Goal: Task Accomplishment & Management: Use online tool/utility

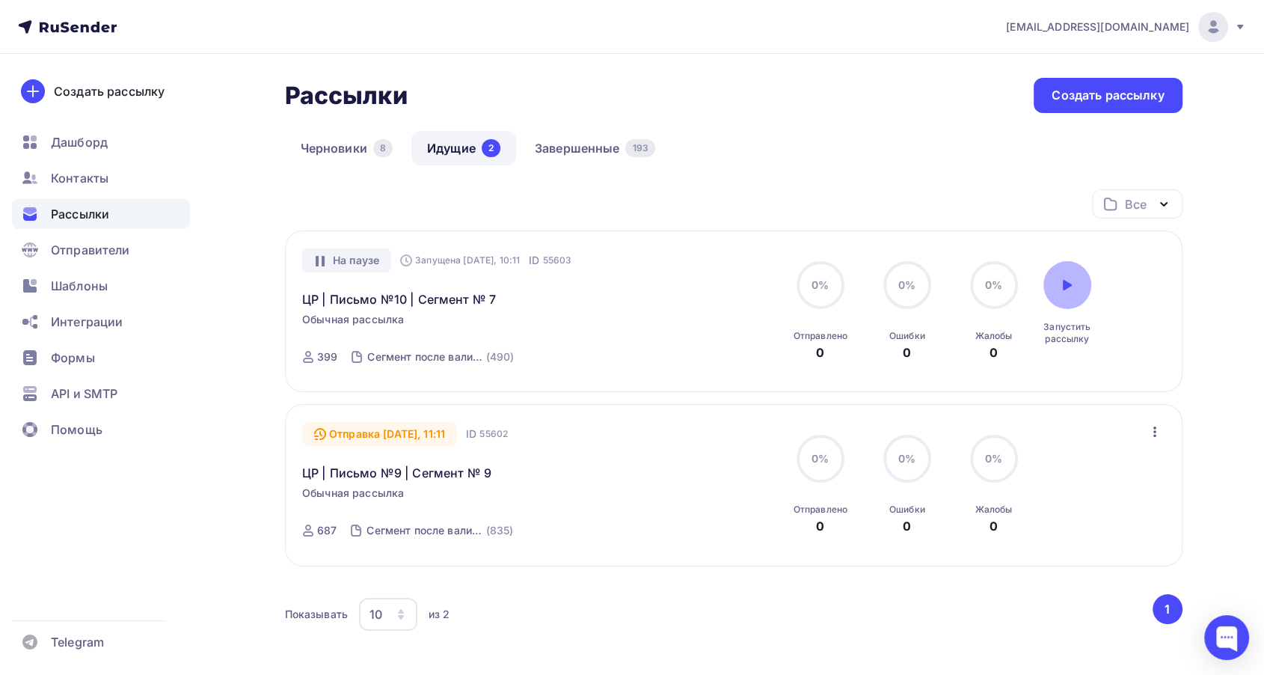
click at [1058, 291] on div at bounding box center [1067, 285] width 48 height 48
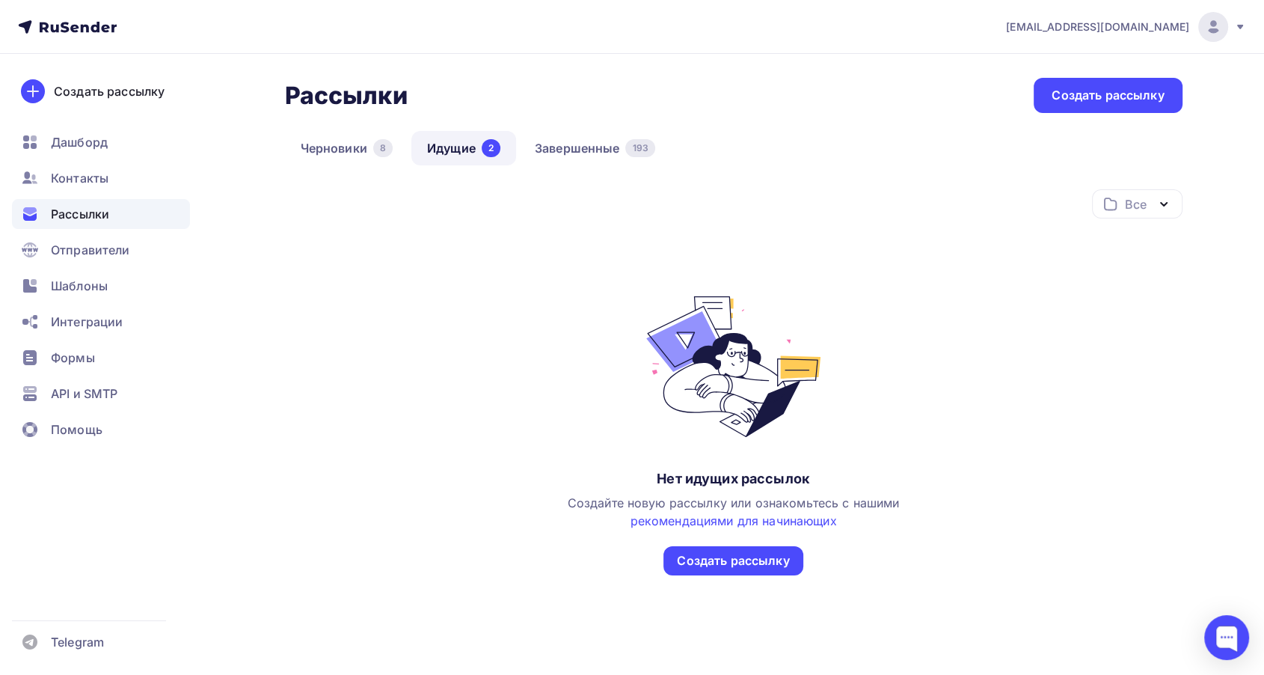
click at [479, 150] on link "Идущие 2" at bounding box center [463, 148] width 105 height 34
click at [582, 150] on link "Завершенные 195" at bounding box center [595, 148] width 151 height 34
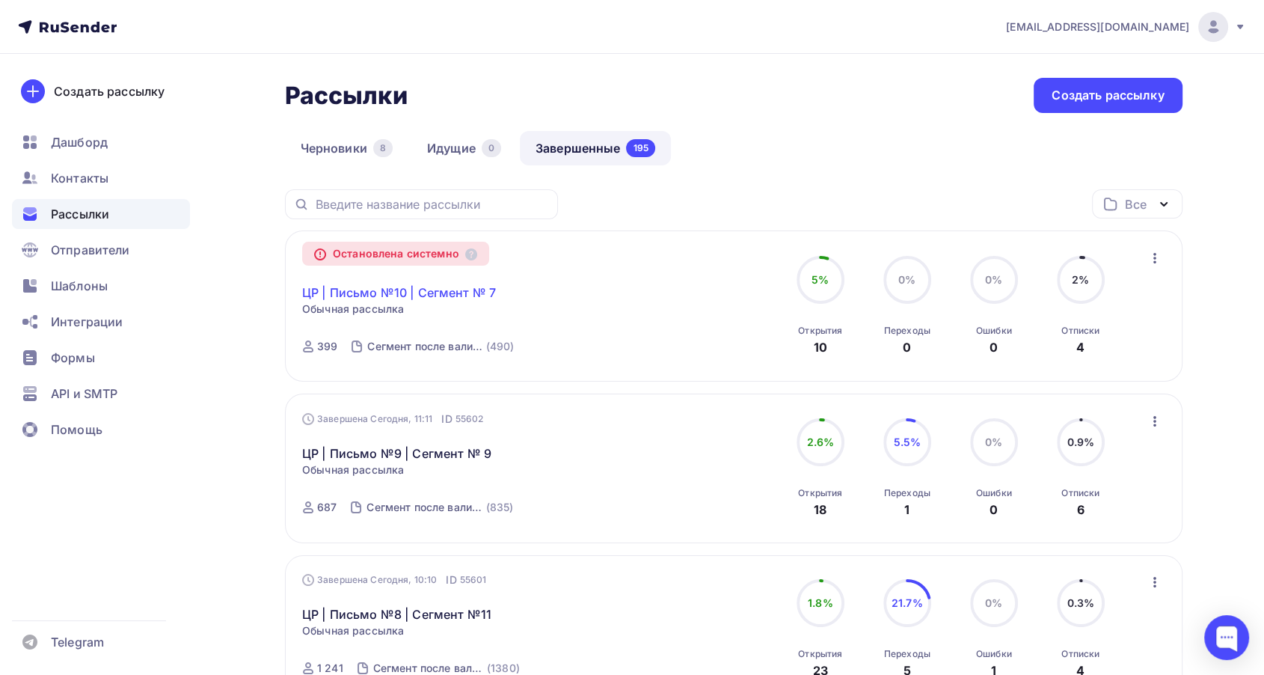
click at [446, 283] on link "ЦР | Письмо №10 | Сегмент № 7" at bounding box center [399, 292] width 194 height 18
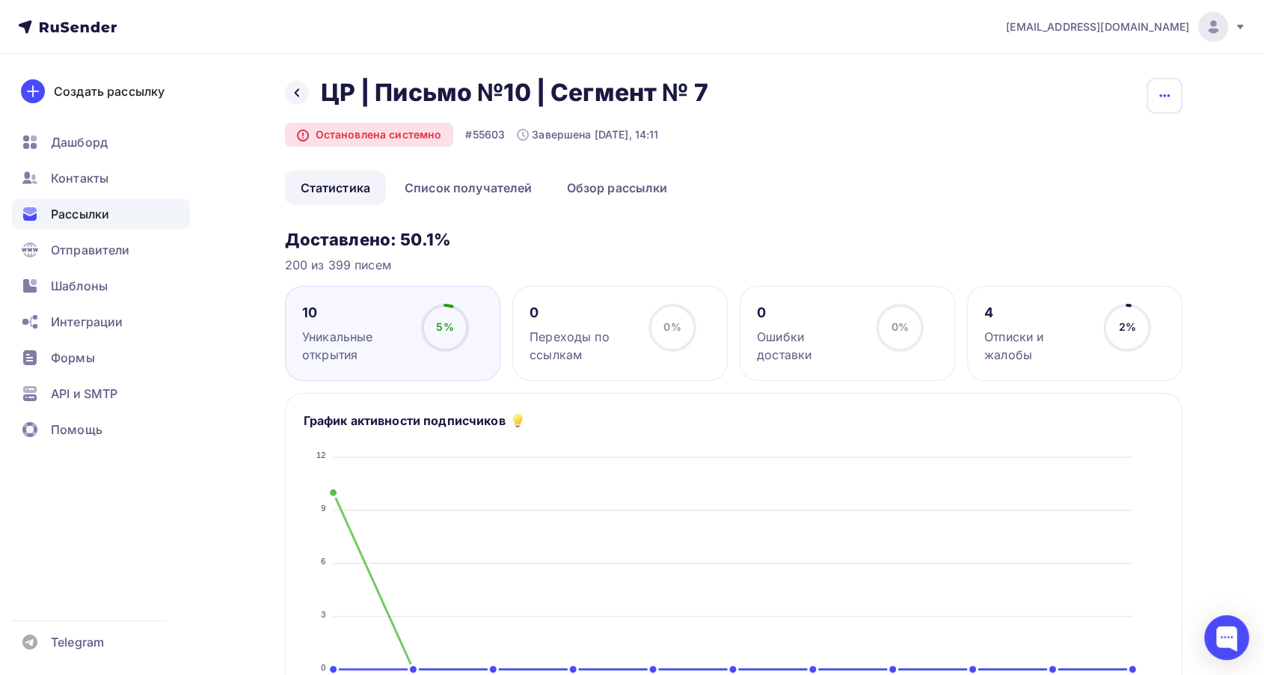
click at [1151, 108] on button "button" at bounding box center [1165, 96] width 36 height 36
click at [1080, 141] on div "Копировать" at bounding box center [1107, 143] width 144 height 18
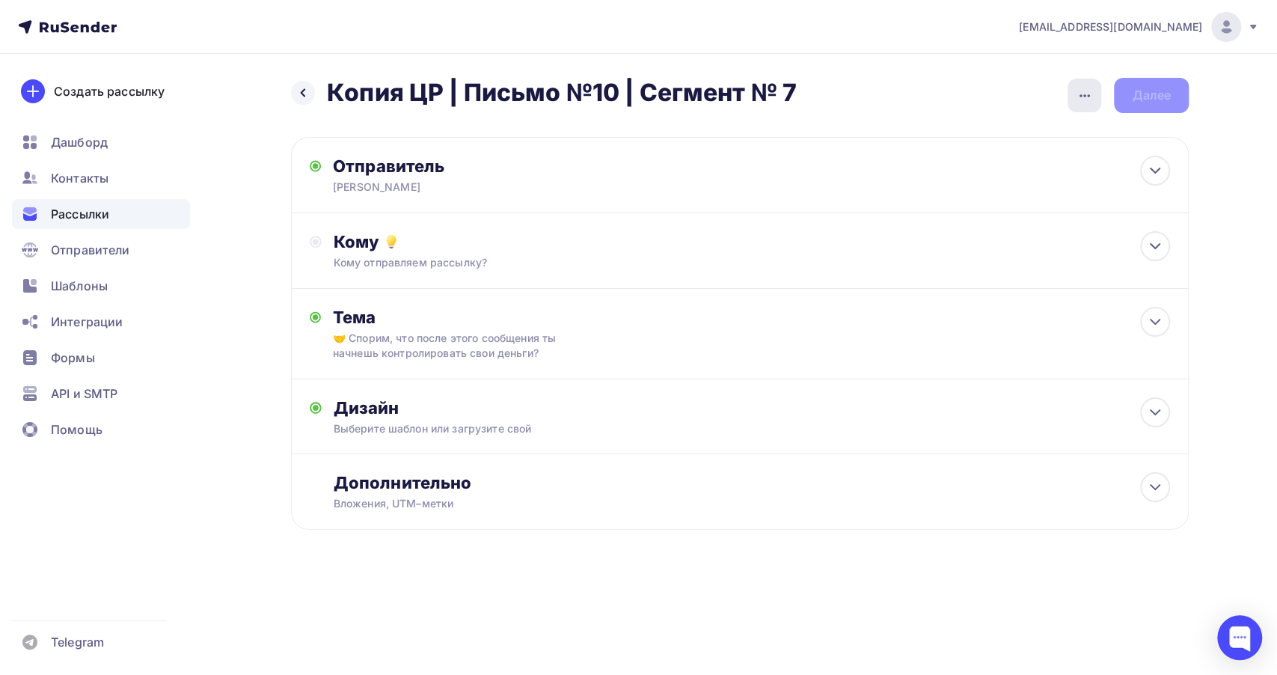
click at [1086, 99] on icon "button" at bounding box center [1085, 96] width 18 height 18
click at [969, 163] on div "Переименовать рассылку" at bounding box center [1005, 172] width 185 height 18
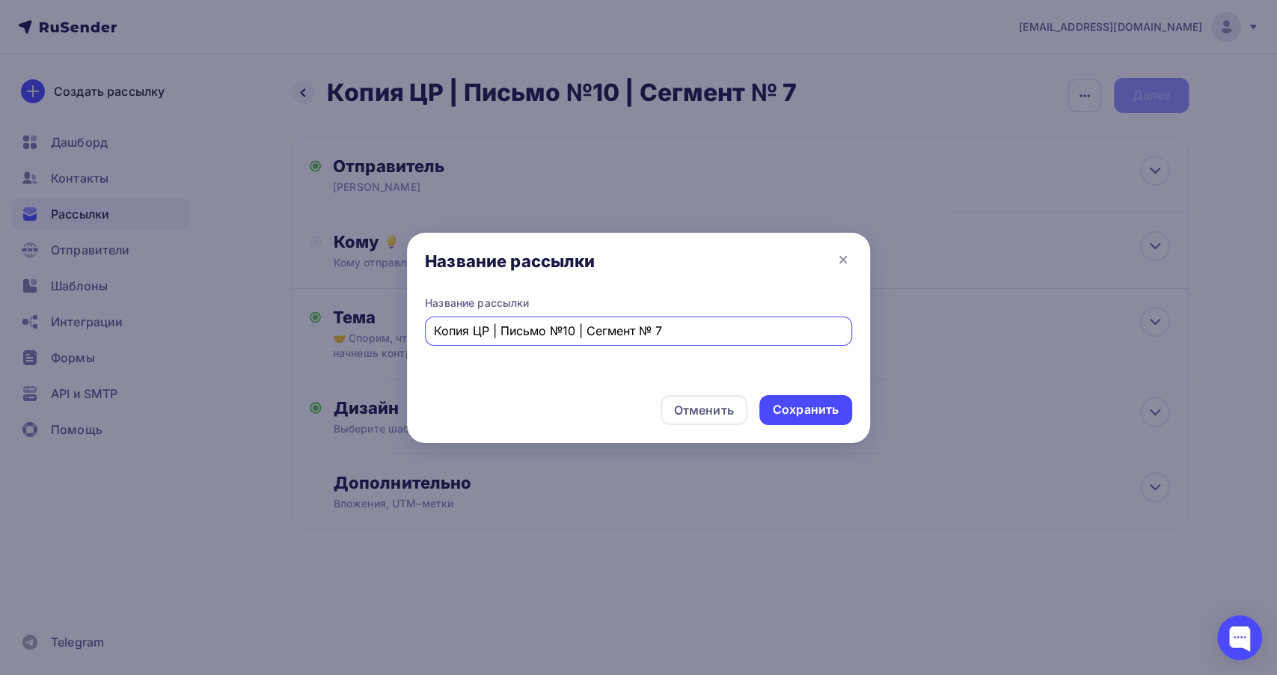
drag, startPoint x: 473, startPoint y: 321, endPoint x: 412, endPoint y: 337, distance: 62.8
click at [412, 337] on div "Название рассылки Копия ЦР | Письмо №10 | Сегмент № 7" at bounding box center [638, 339] width 463 height 88
click at [634, 334] on input "ЦР | Письмо №10 | Сегмент № 7" at bounding box center [639, 331] width 410 height 18
type input "ЦР | Письмо №10 | Сегмент № 7 | 2"
click at [798, 419] on div "Сохранить" at bounding box center [805, 410] width 93 height 30
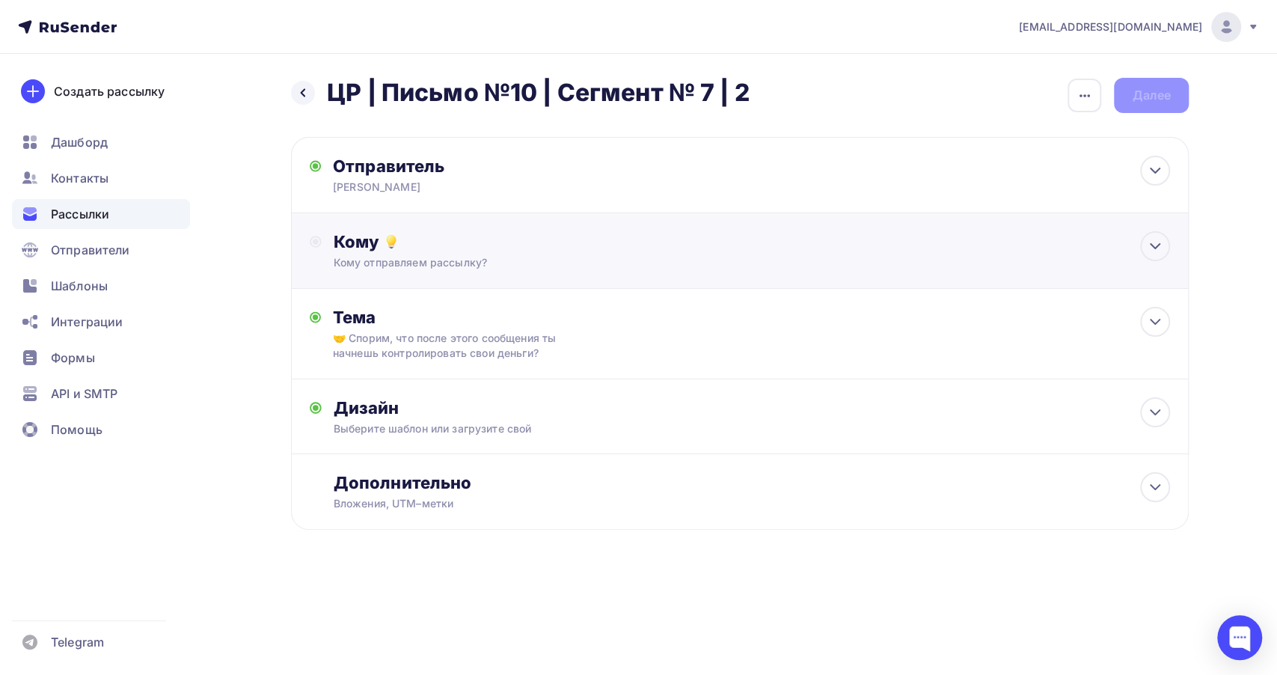
click at [645, 265] on div "Кому отправляем рассылку?" at bounding box center [710, 262] width 753 height 15
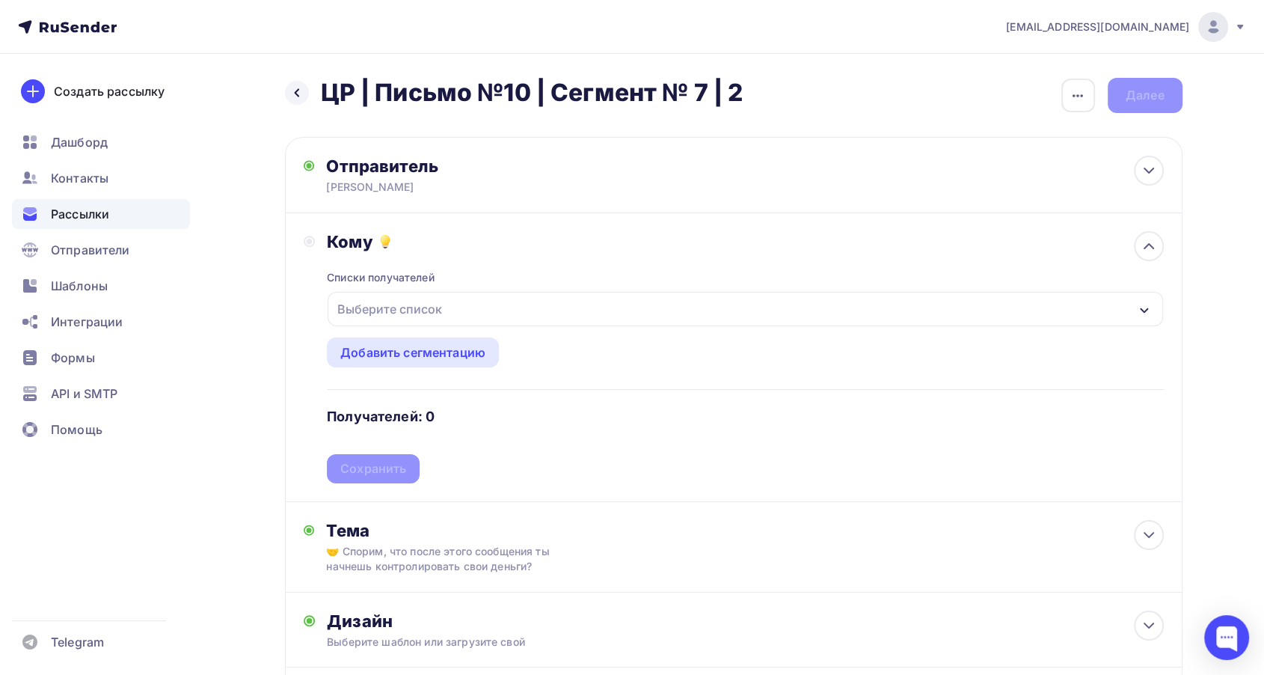
click at [577, 304] on div "Выберите список" at bounding box center [745, 309] width 835 height 34
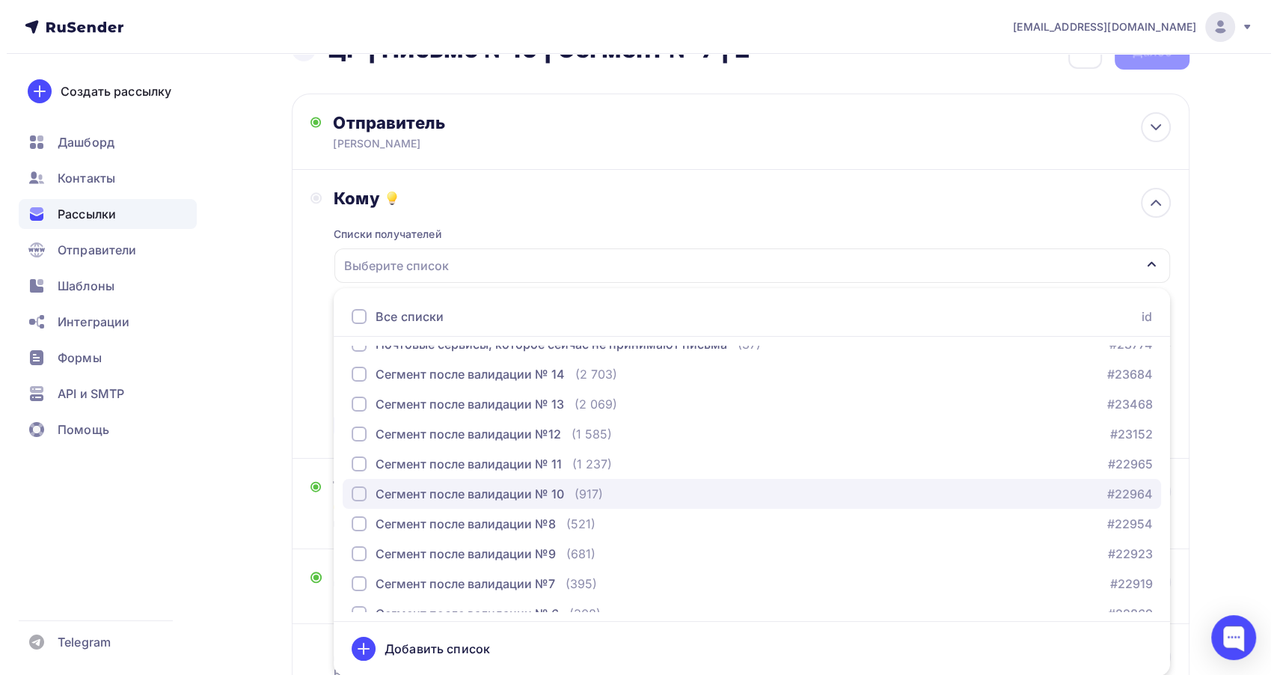
scroll to position [249, 0]
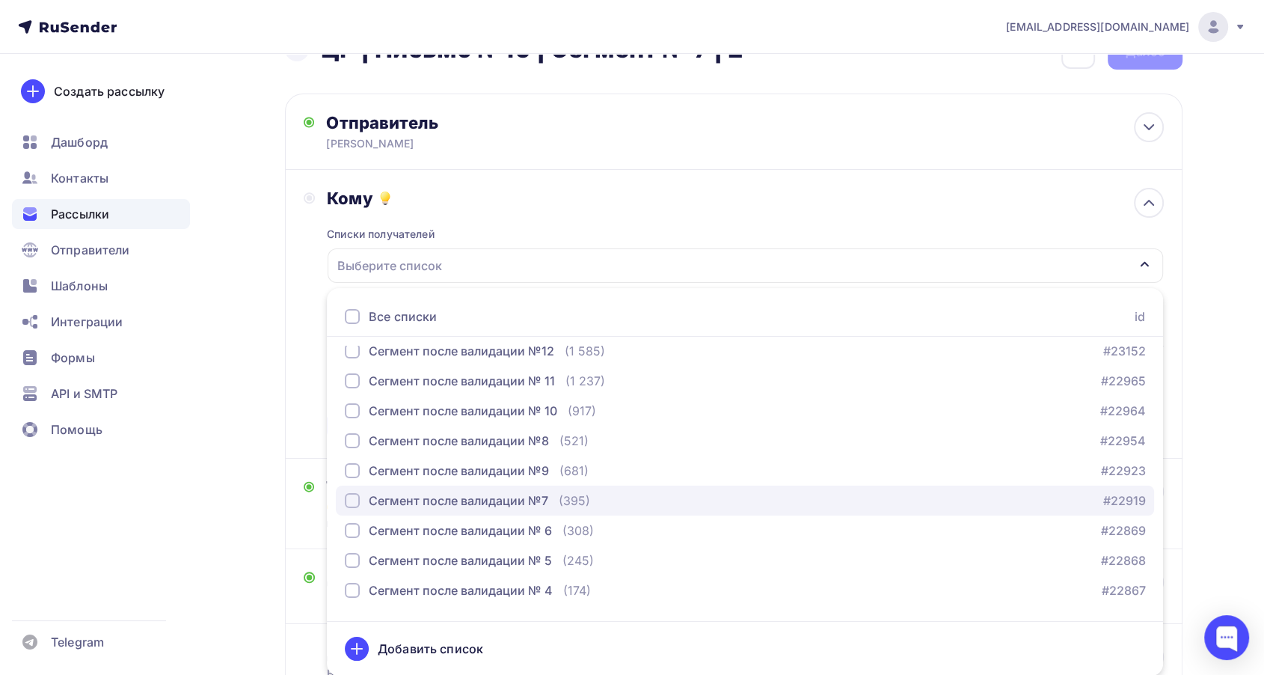
click at [570, 500] on div "(395)" at bounding box center [574, 500] width 31 height 18
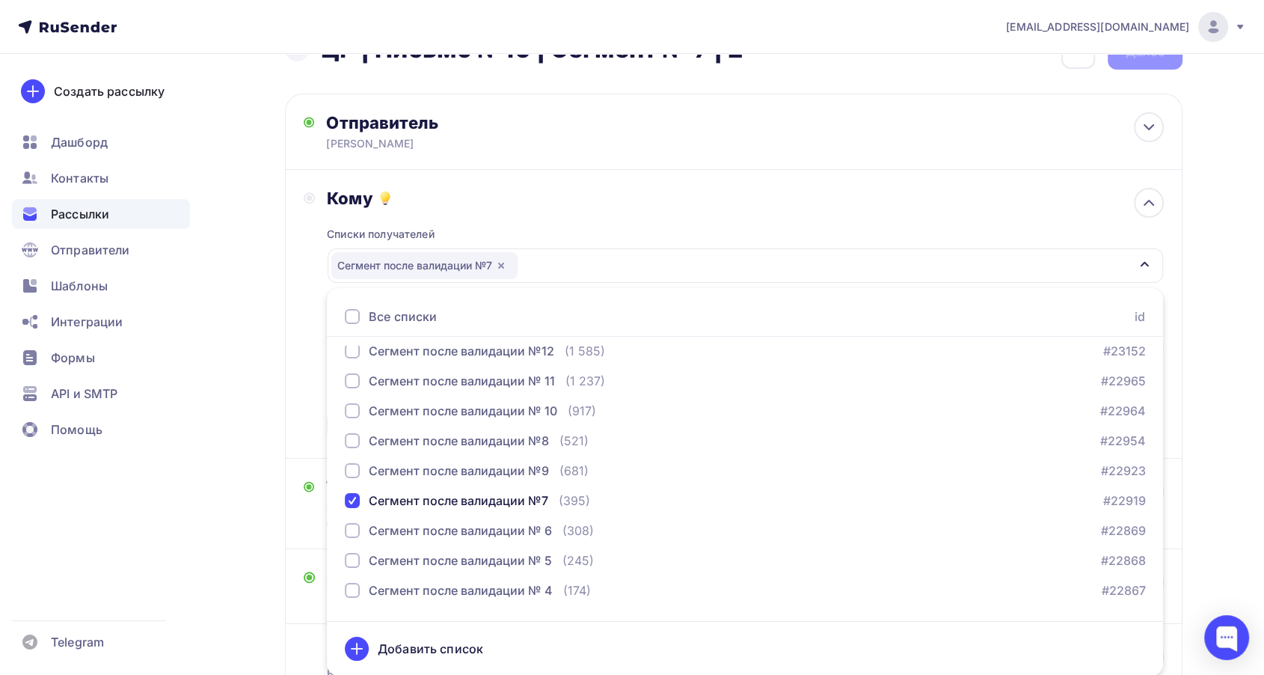
click at [536, 231] on div "Списки получателей Сегмент после валидации №7 Все списки id 18.1 (825) #25696 С…" at bounding box center [745, 324] width 836 height 231
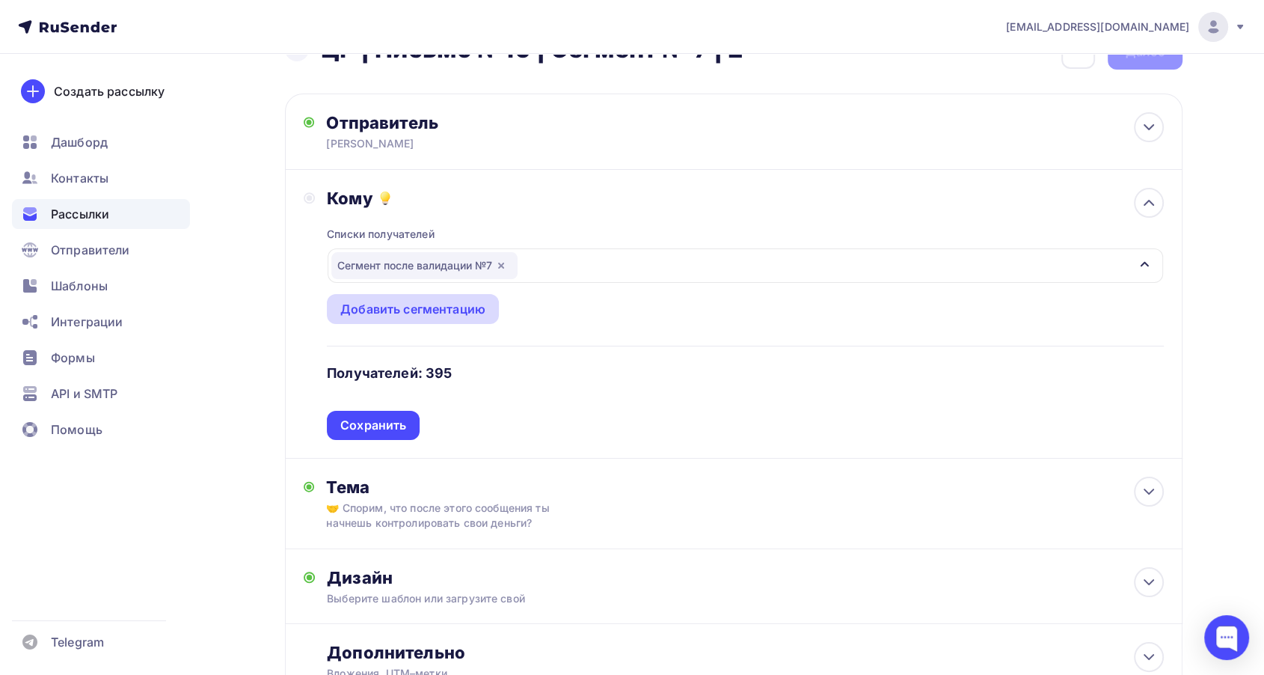
click at [471, 301] on div "Добавить сегментацию" at bounding box center [412, 309] width 145 height 18
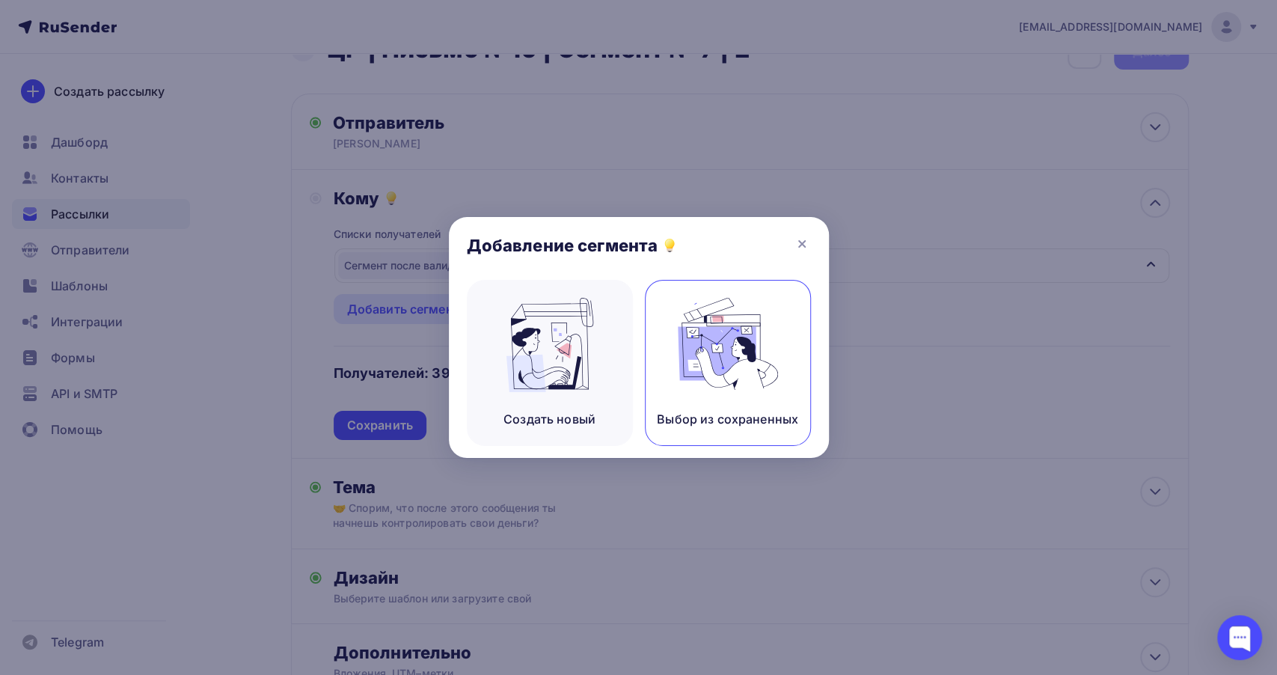
click at [678, 319] on img at bounding box center [728, 345] width 100 height 94
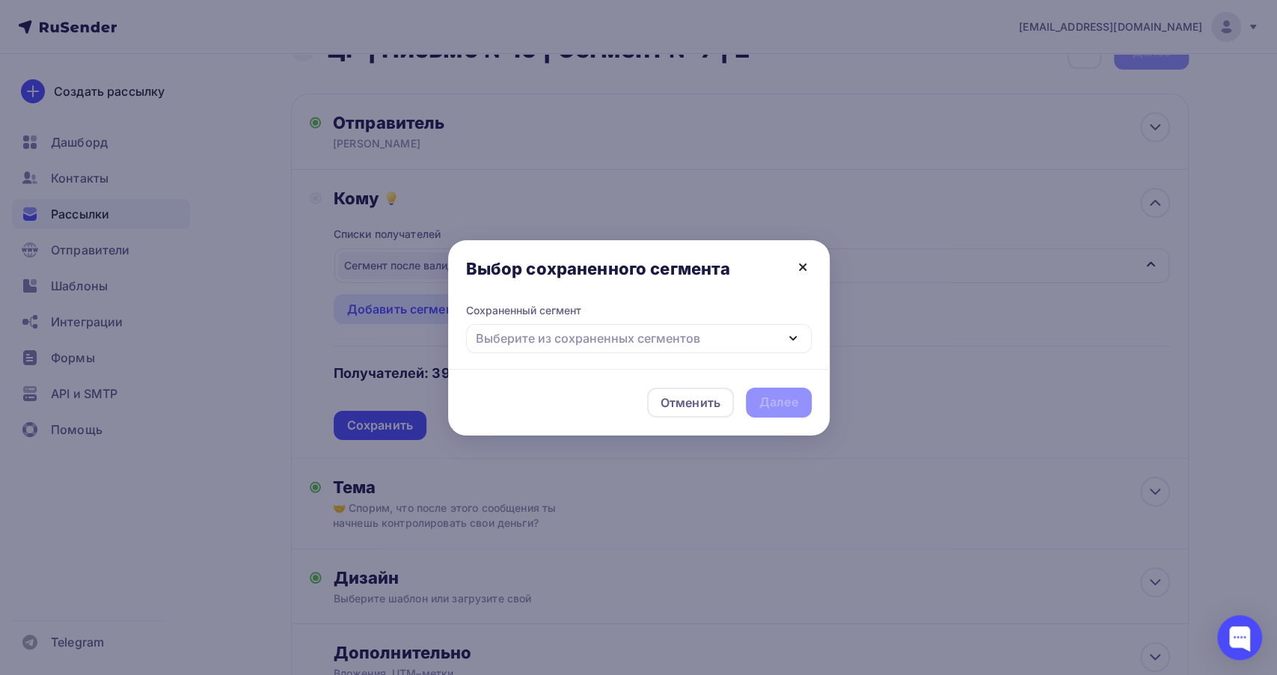
click at [810, 263] on icon at bounding box center [803, 267] width 18 height 18
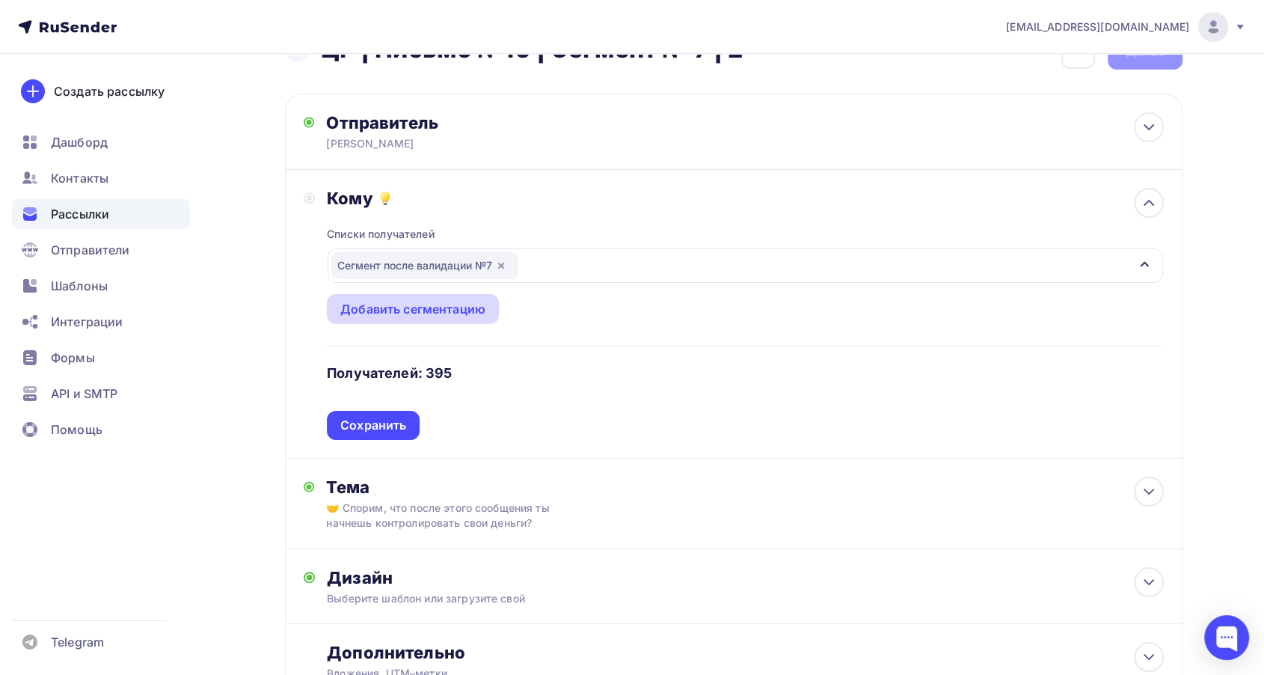
click at [471, 302] on div "Добавить сегментацию" at bounding box center [412, 309] width 145 height 18
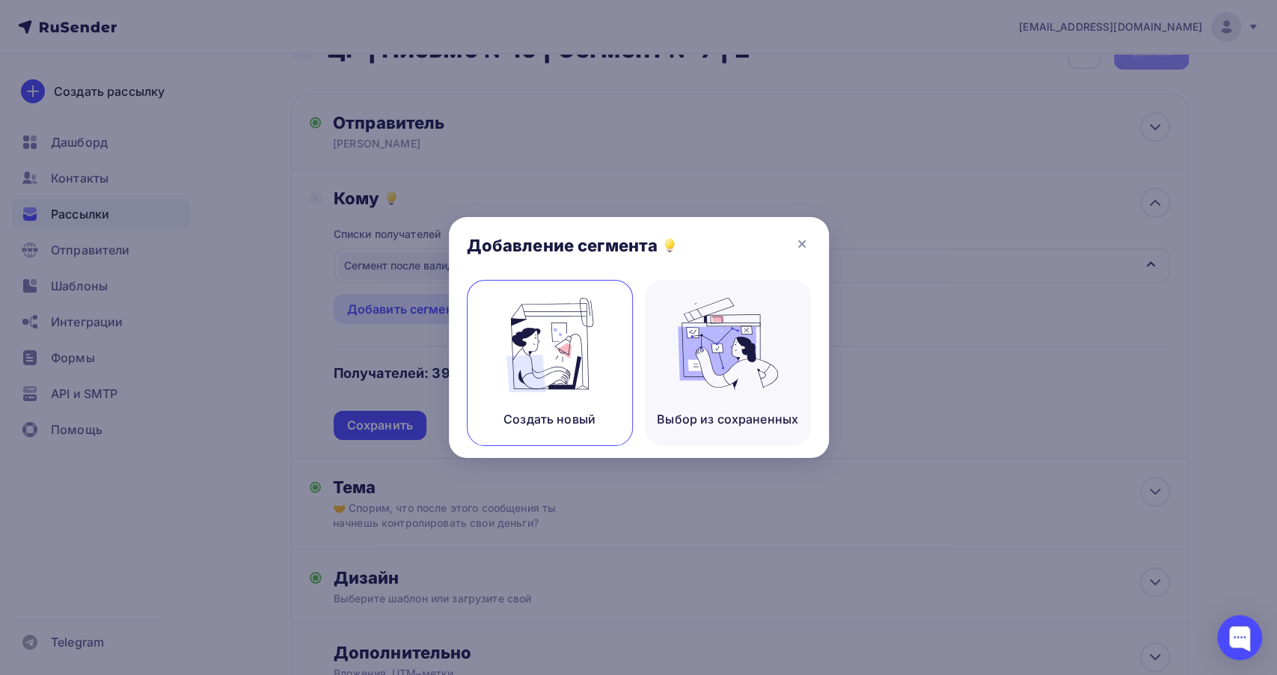
click at [526, 352] on img at bounding box center [550, 345] width 100 height 94
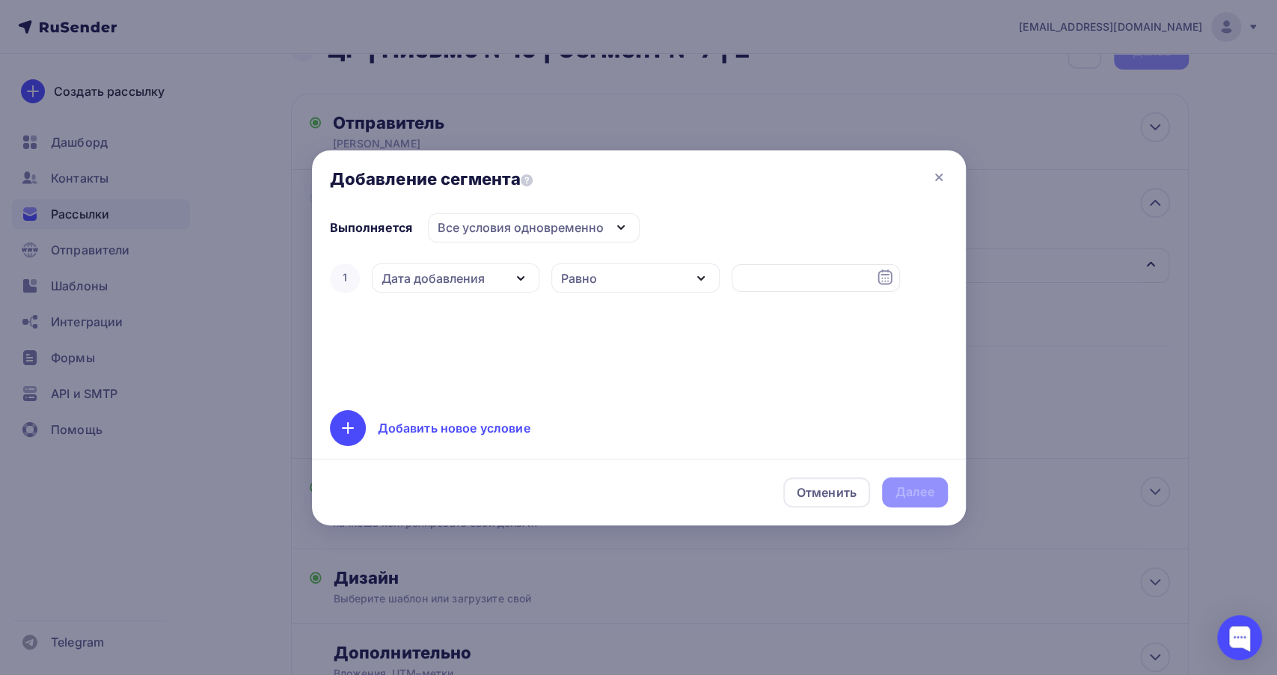
click at [515, 274] on icon "button" at bounding box center [521, 278] width 18 height 18
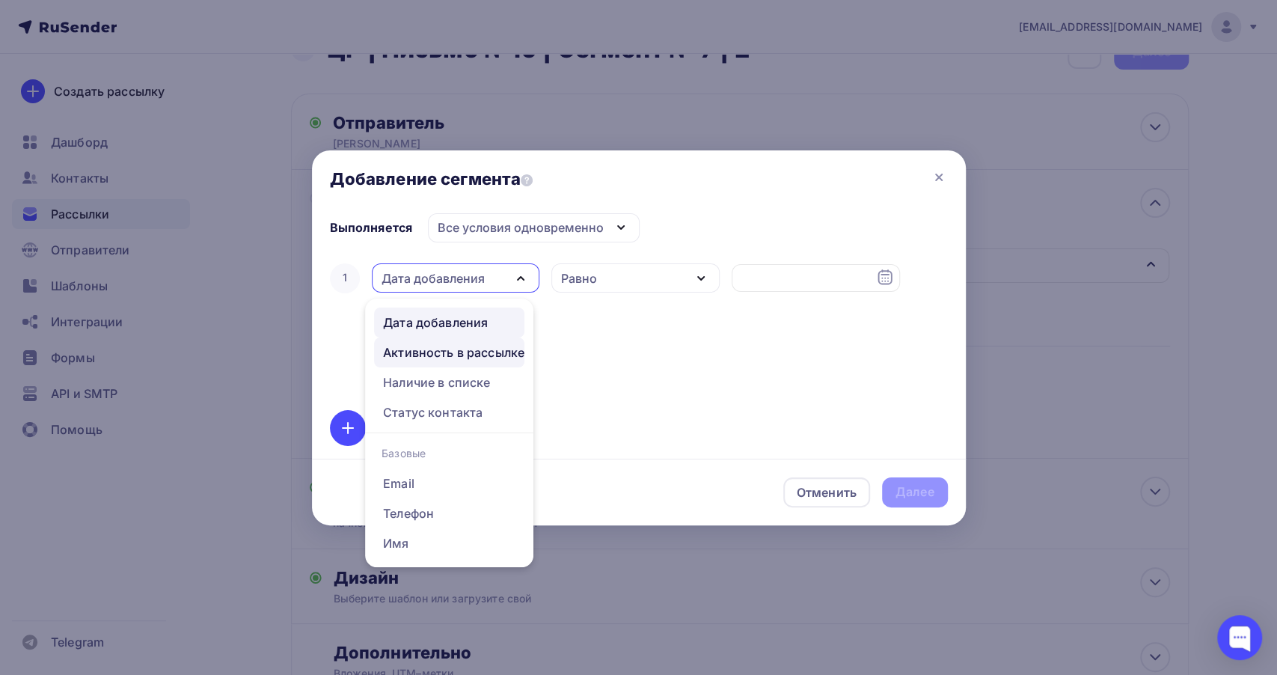
click at [438, 349] on div "Активность в рассылке" at bounding box center [453, 352] width 141 height 18
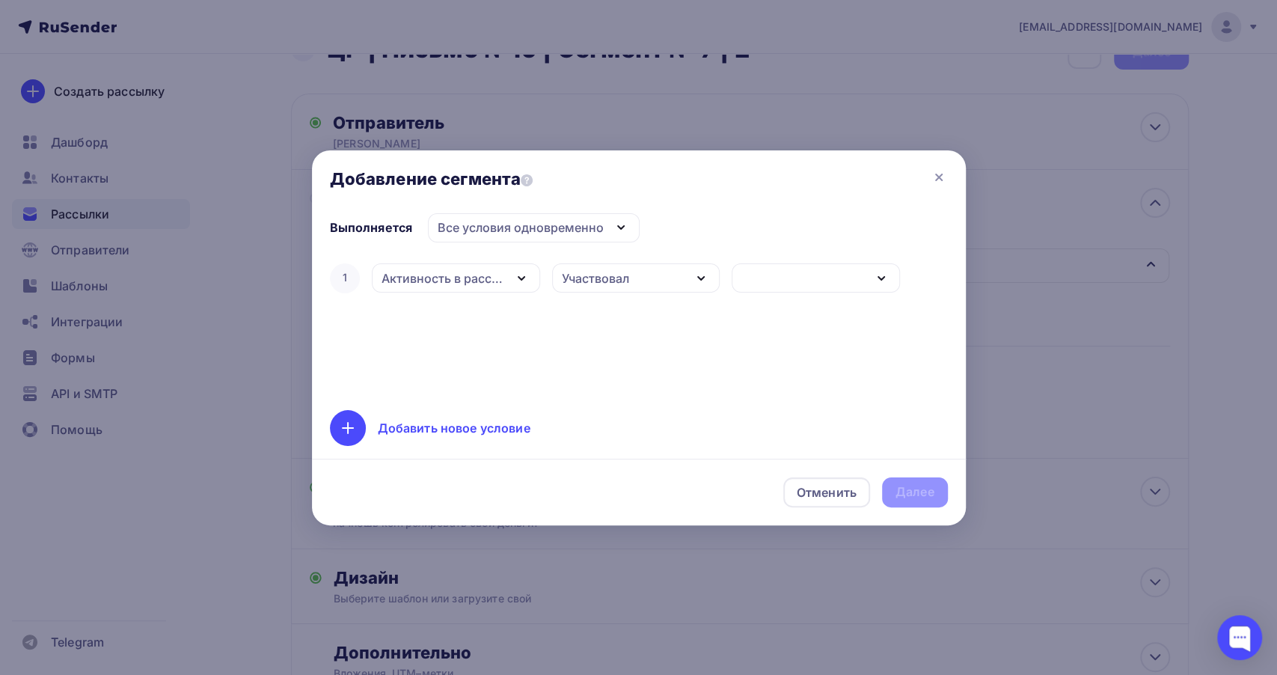
click at [598, 281] on div "Участвовал" at bounding box center [595, 278] width 67 height 18
click at [583, 310] on link "Участвовал" at bounding box center [629, 322] width 150 height 30
click at [480, 286] on div "Активность в рассылке" at bounding box center [442, 278] width 123 height 18
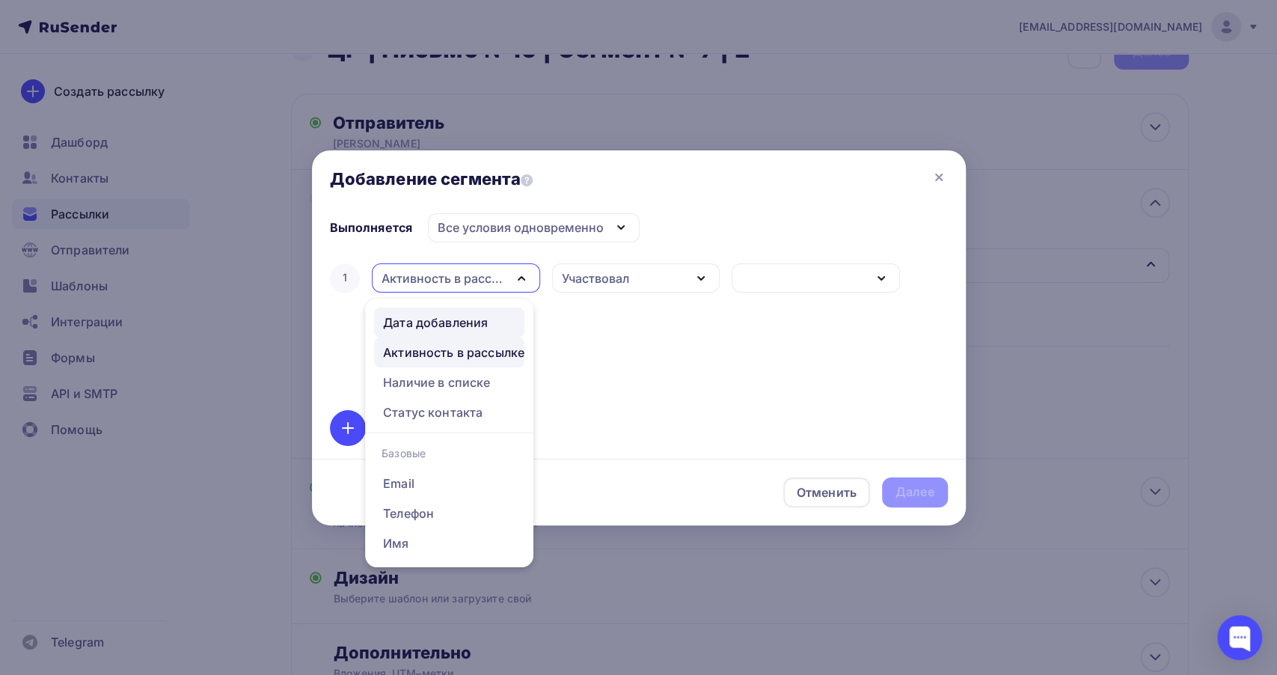
click at [432, 331] on div "Дата добавления" at bounding box center [435, 322] width 105 height 18
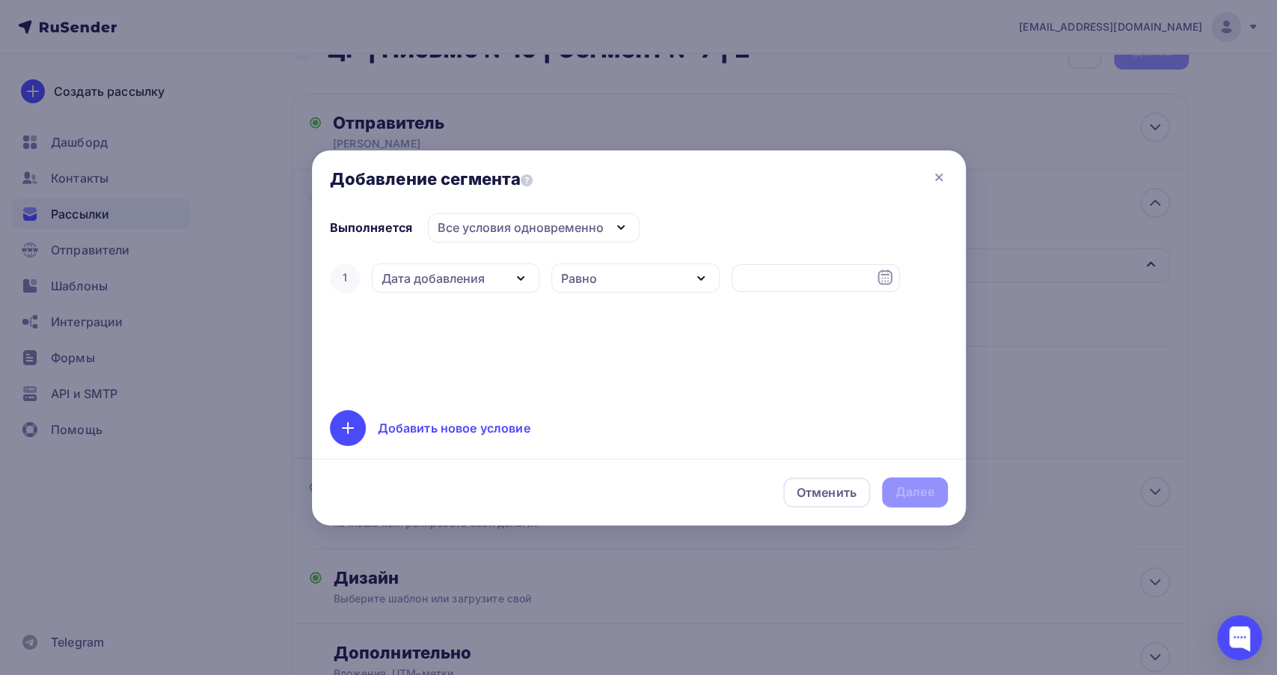
click at [569, 281] on div "Равно" at bounding box center [579, 278] width 36 height 18
click at [425, 287] on div "Дата добавления" at bounding box center [456, 277] width 168 height 29
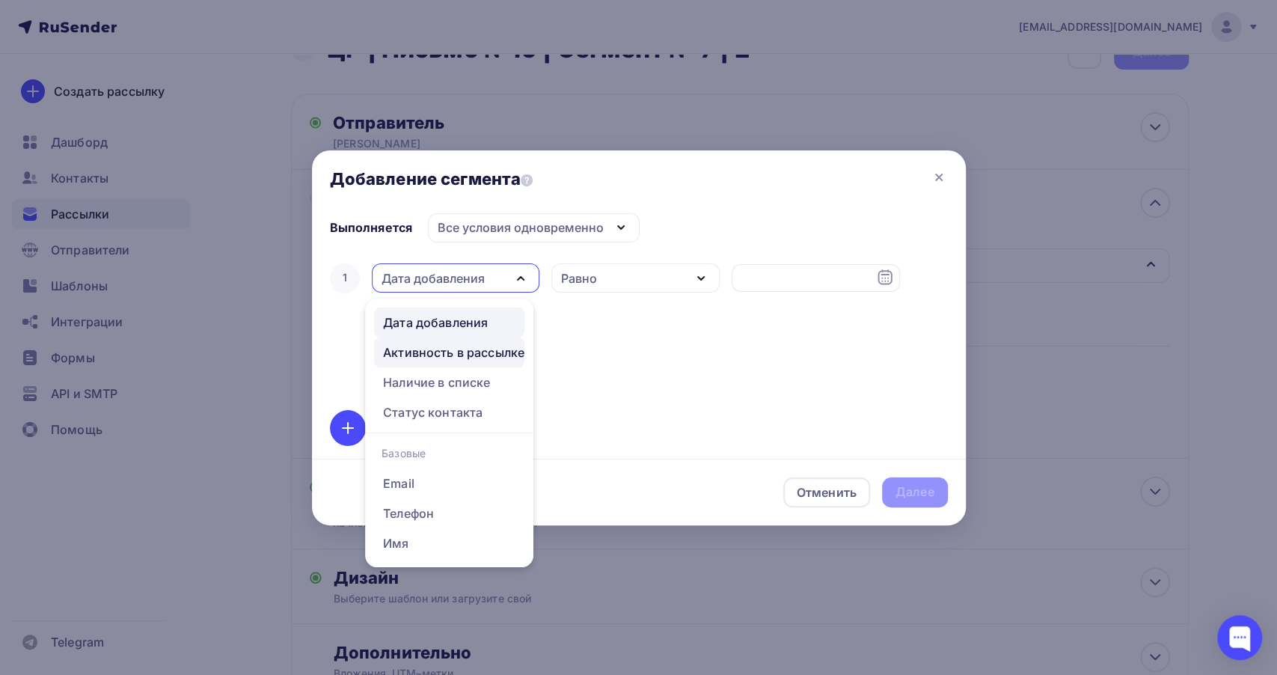
click at [423, 359] on div "Активность в рассылке" at bounding box center [453, 352] width 141 height 18
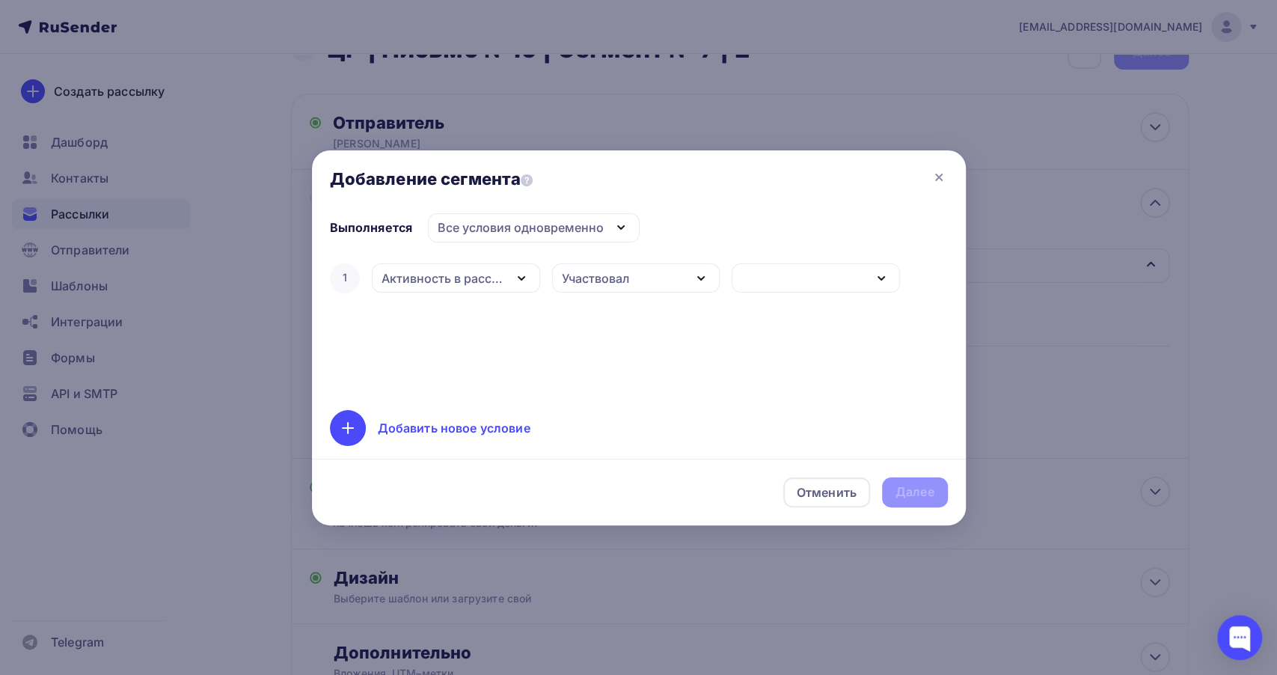
click at [574, 283] on div "Участвовал" at bounding box center [595, 278] width 67 height 18
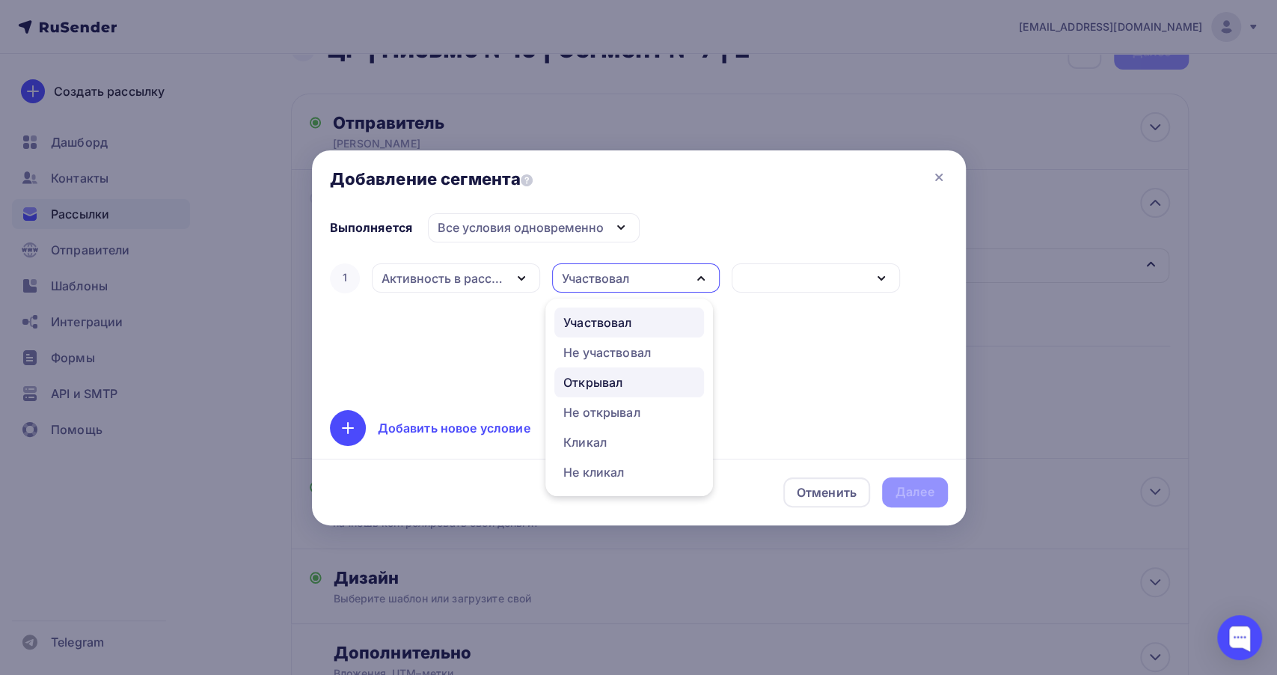
click at [607, 392] on link "Открывал" at bounding box center [629, 382] width 150 height 30
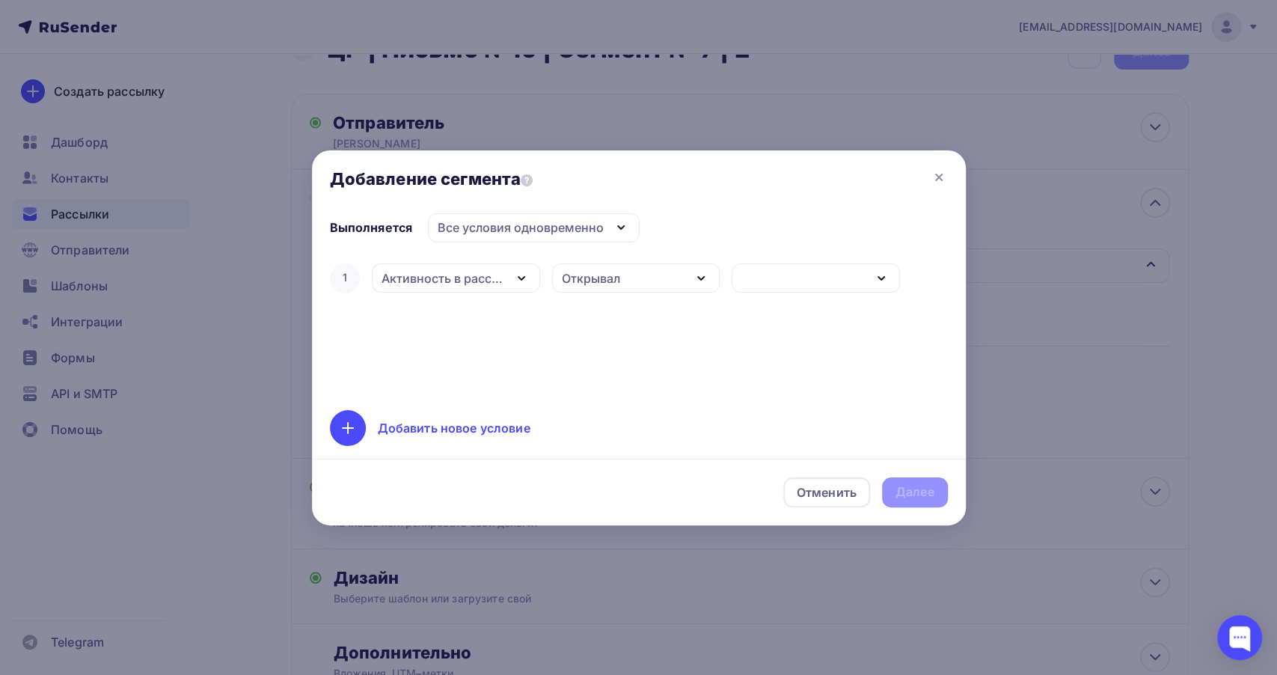
click at [466, 282] on div "Активность в рассылке" at bounding box center [442, 278] width 123 height 18
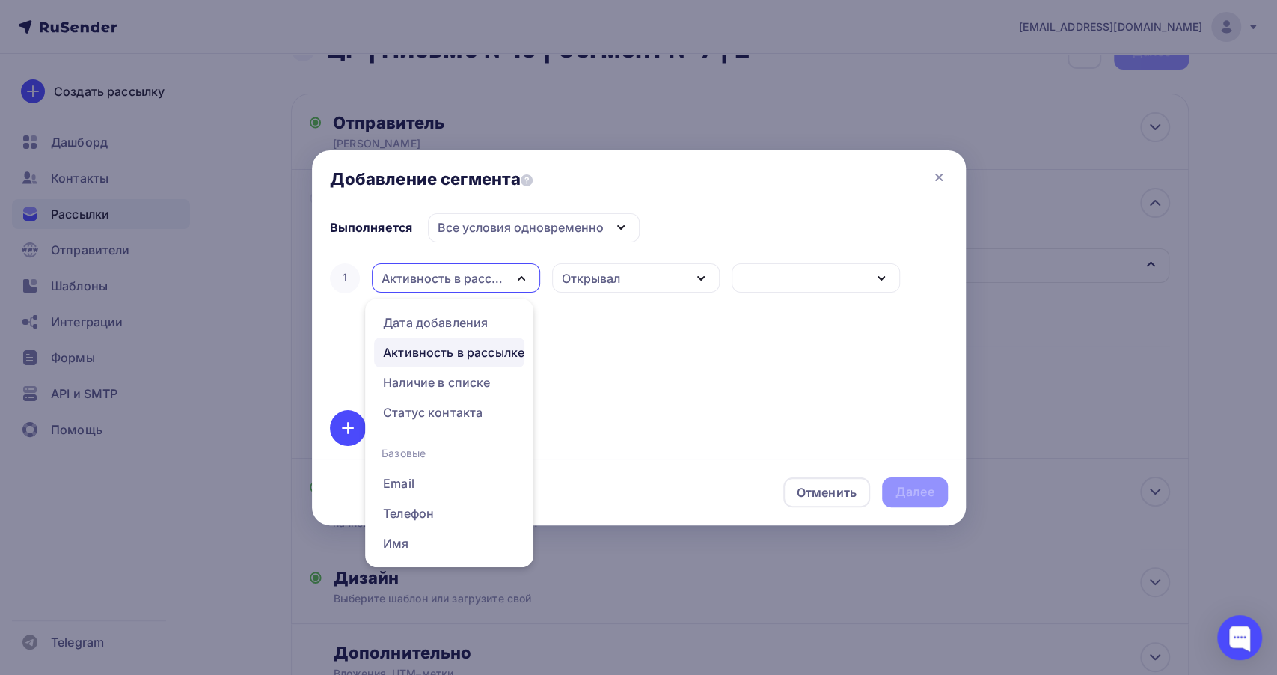
click at [603, 285] on div "Открывал" at bounding box center [591, 278] width 58 height 18
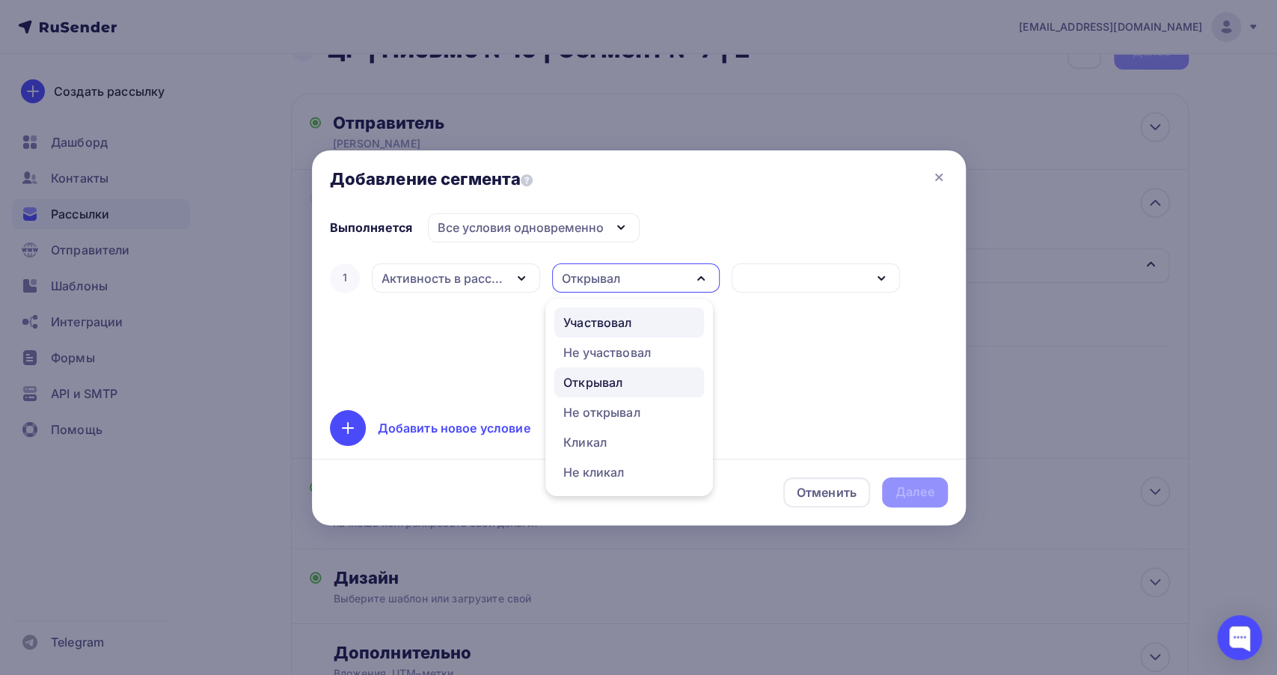
click at [601, 310] on link "Участвовал" at bounding box center [629, 322] width 150 height 30
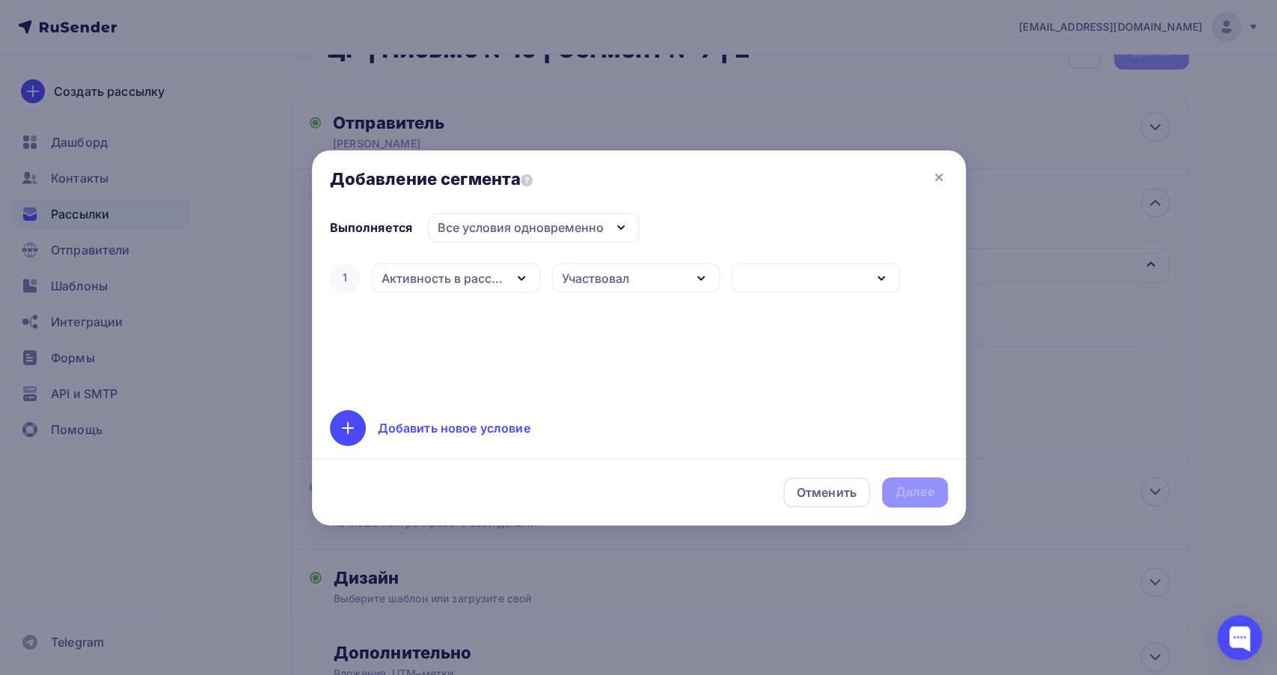
click at [723, 352] on div "1 Активность в рассылке Дата добавления Активность в рассылке Наличие в списке …" at bounding box center [639, 326] width 618 height 132
click at [776, 279] on div "button" at bounding box center [815, 277] width 168 height 29
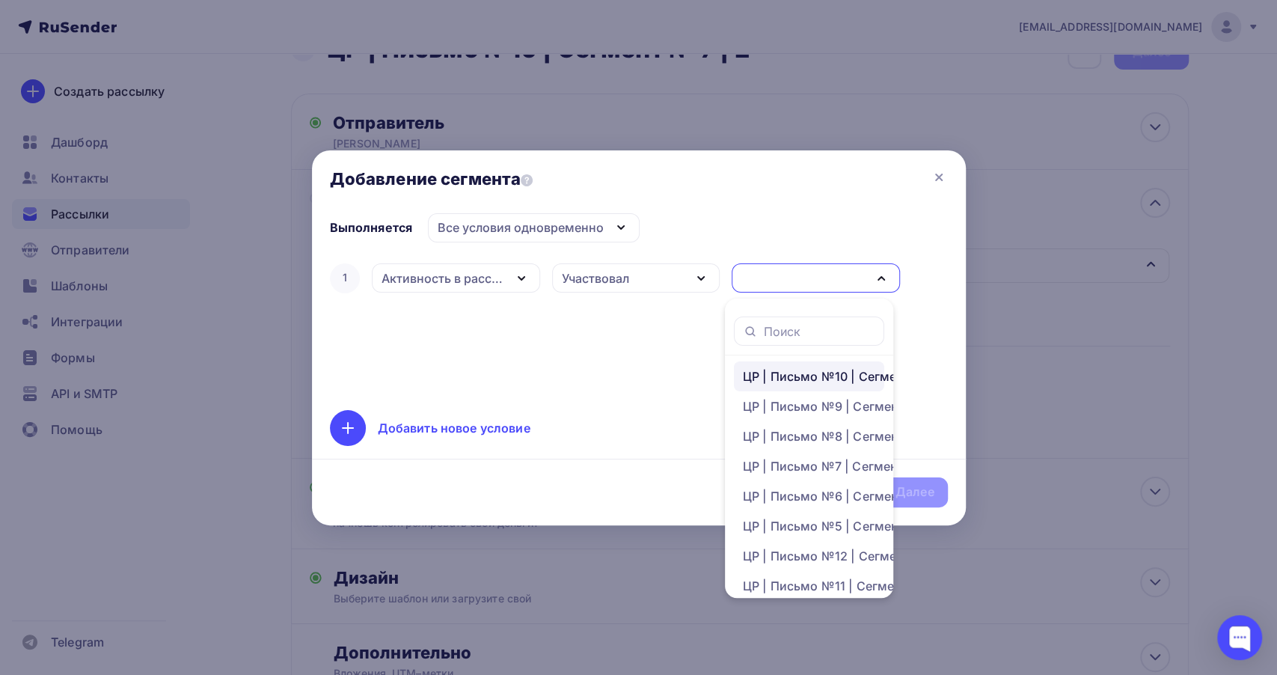
click at [803, 380] on div "ЦР | Письмо №10 | Сегмент № 7" at bounding box center [840, 376] width 194 height 18
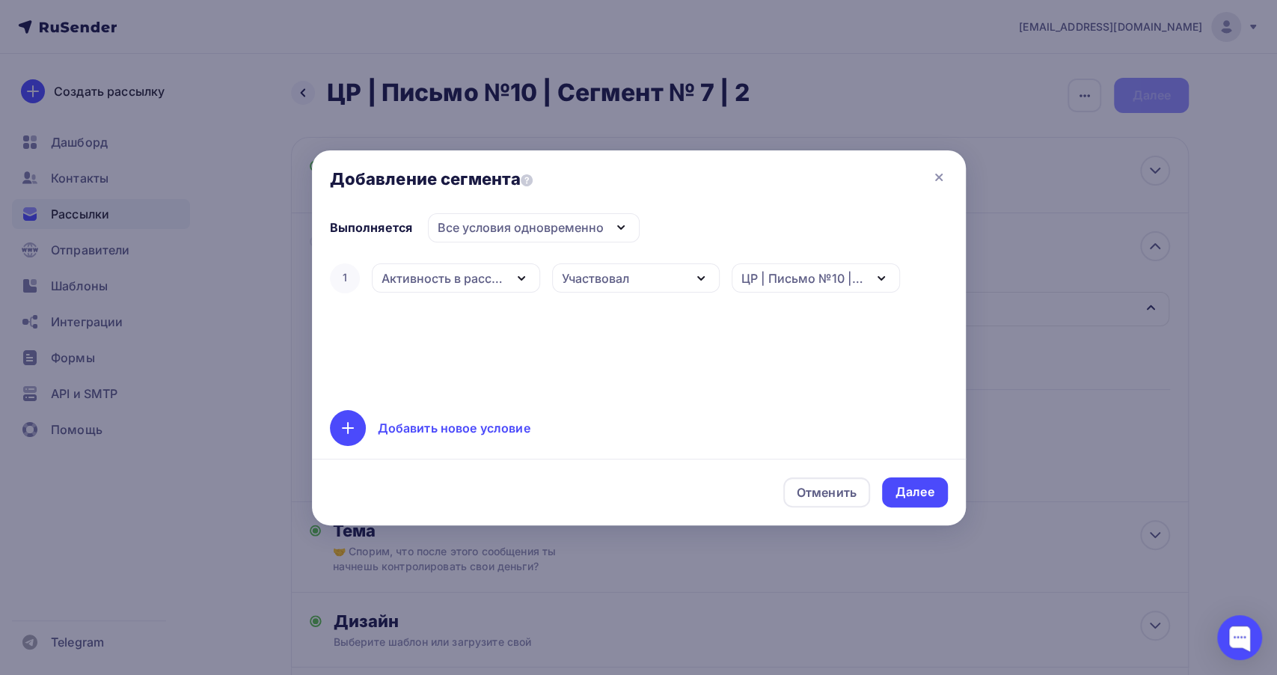
click at [857, 282] on div "ЦР | Письмо №10 | Сегмент № 7" at bounding box center [802, 278] width 123 height 18
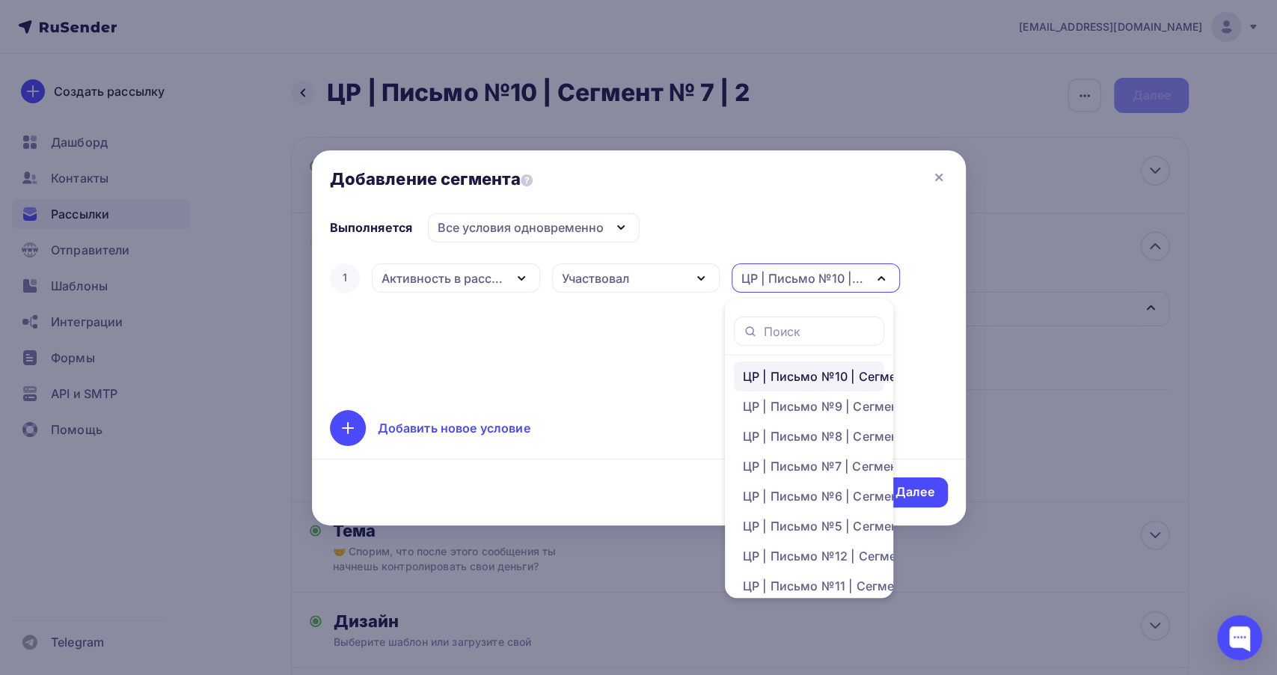
click at [815, 372] on div "ЦР | Письмо №10 | Сегмент № 7" at bounding box center [840, 376] width 194 height 18
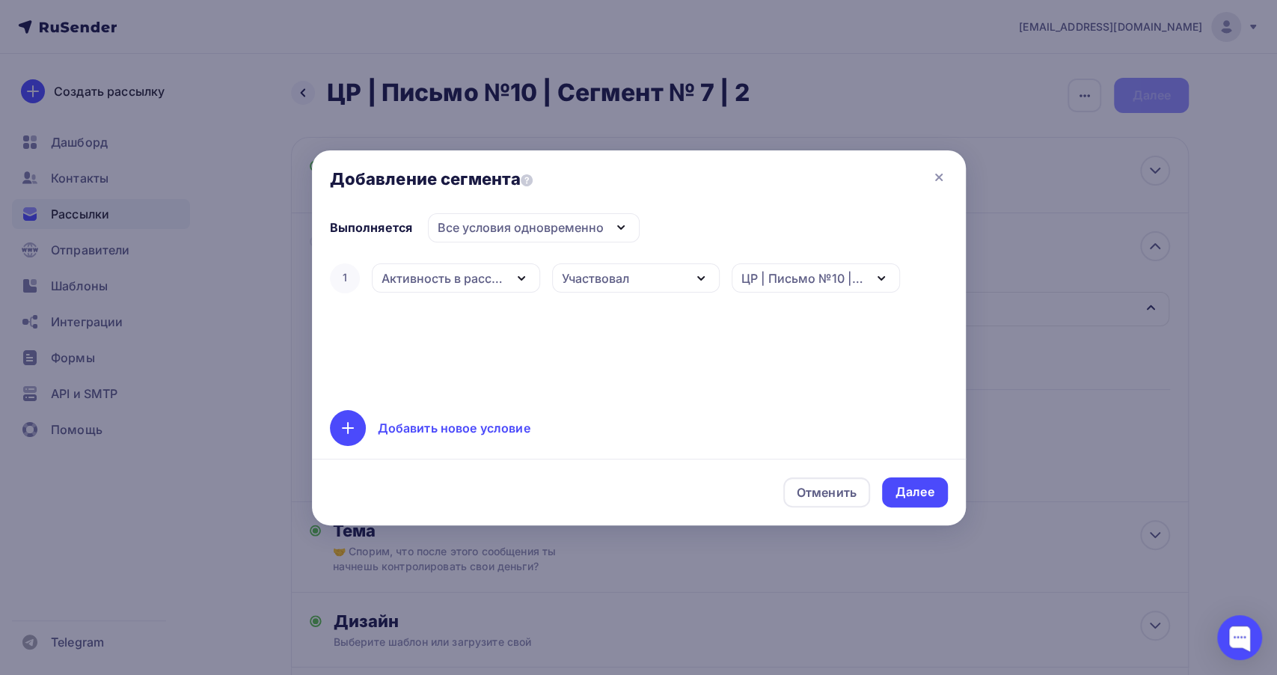
click at [623, 343] on div "1 Активность в рассылке Дата добавления Активность в рассылке Наличие в списке …" at bounding box center [639, 326] width 618 height 132
click at [672, 277] on div "Участвовал" at bounding box center [636, 277] width 168 height 29
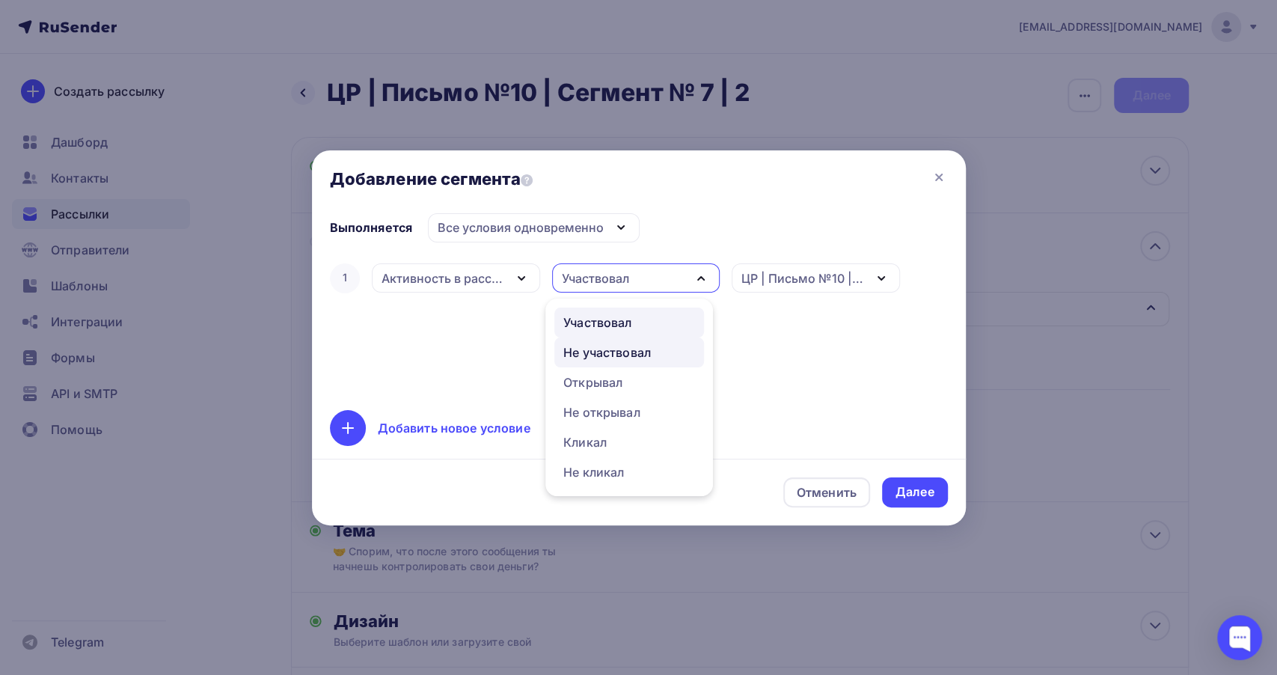
click at [594, 356] on div "Не участвовал" at bounding box center [607, 352] width 88 height 18
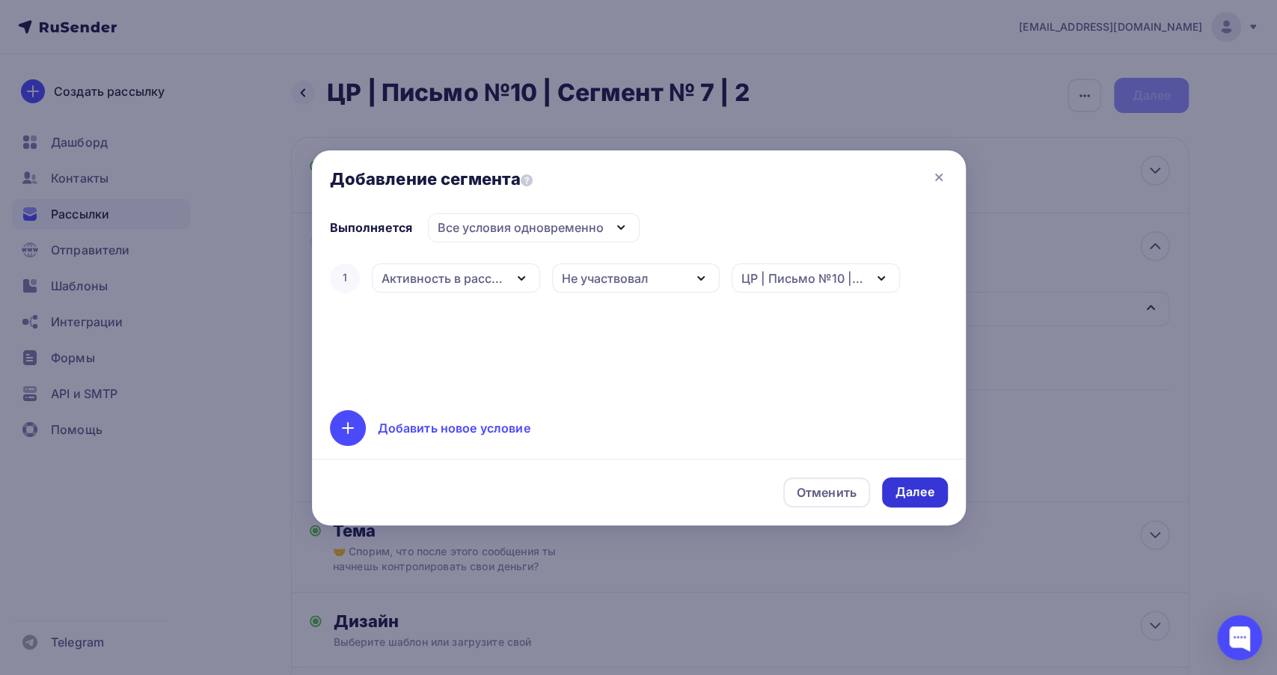
click at [915, 485] on div "Далее" at bounding box center [914, 491] width 39 height 17
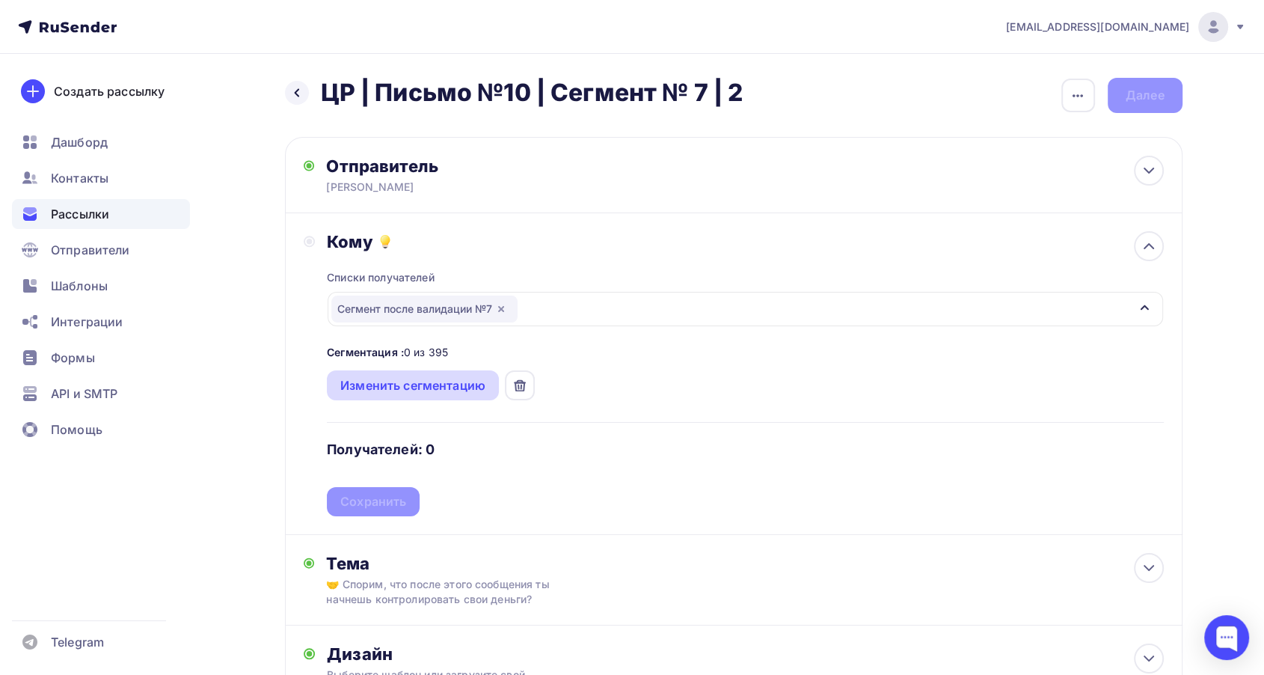
click at [448, 381] on div "Изменить сегментацию" at bounding box center [412, 385] width 145 height 18
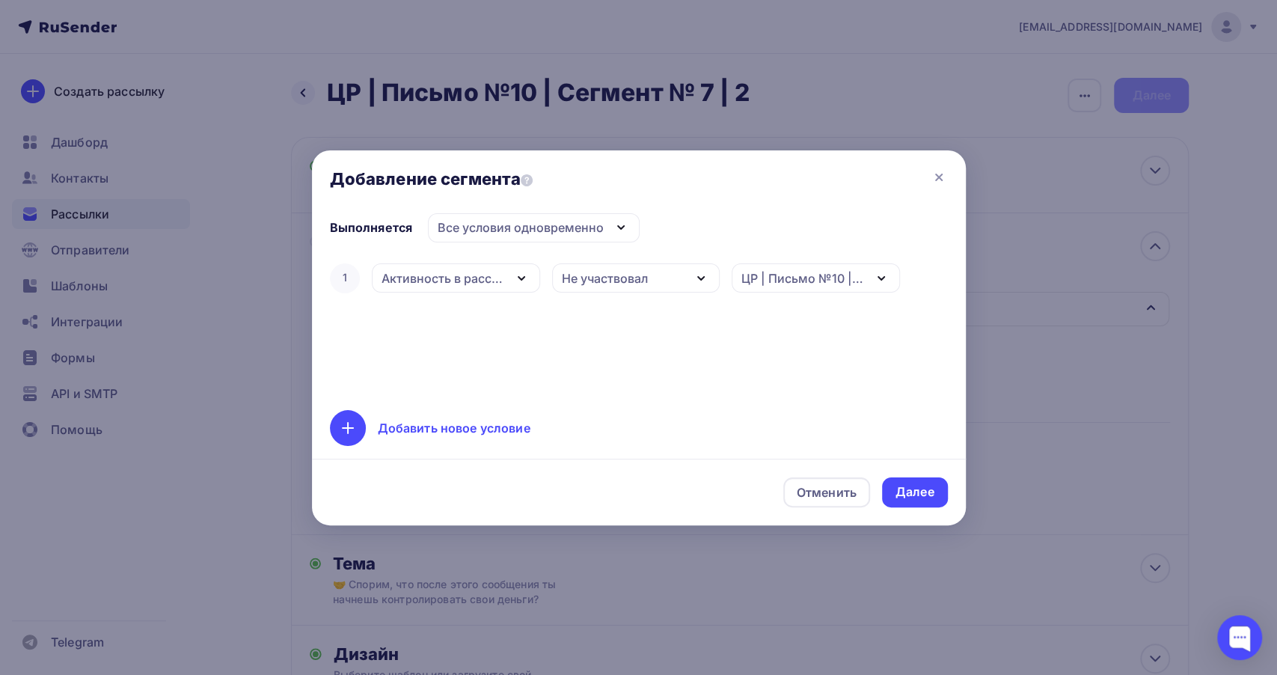
click at [649, 283] on div "Не участвовал" at bounding box center [636, 277] width 168 height 29
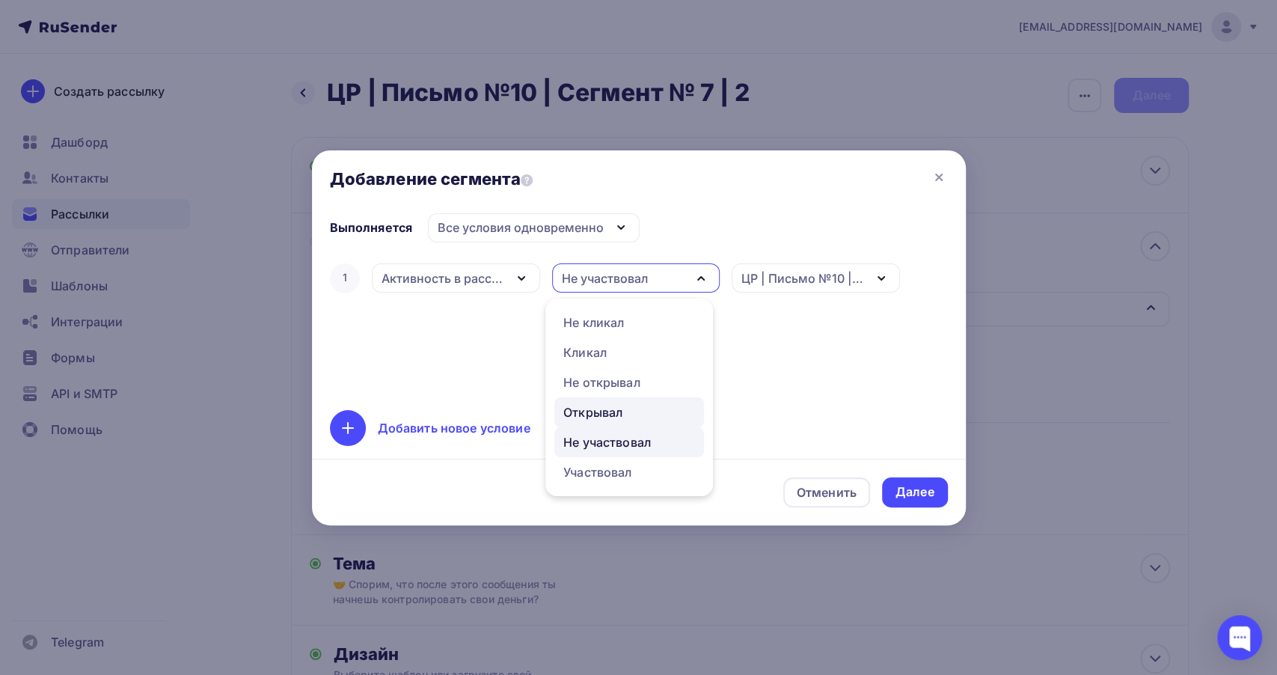
click at [596, 408] on div "Открывал" at bounding box center [592, 412] width 59 height 18
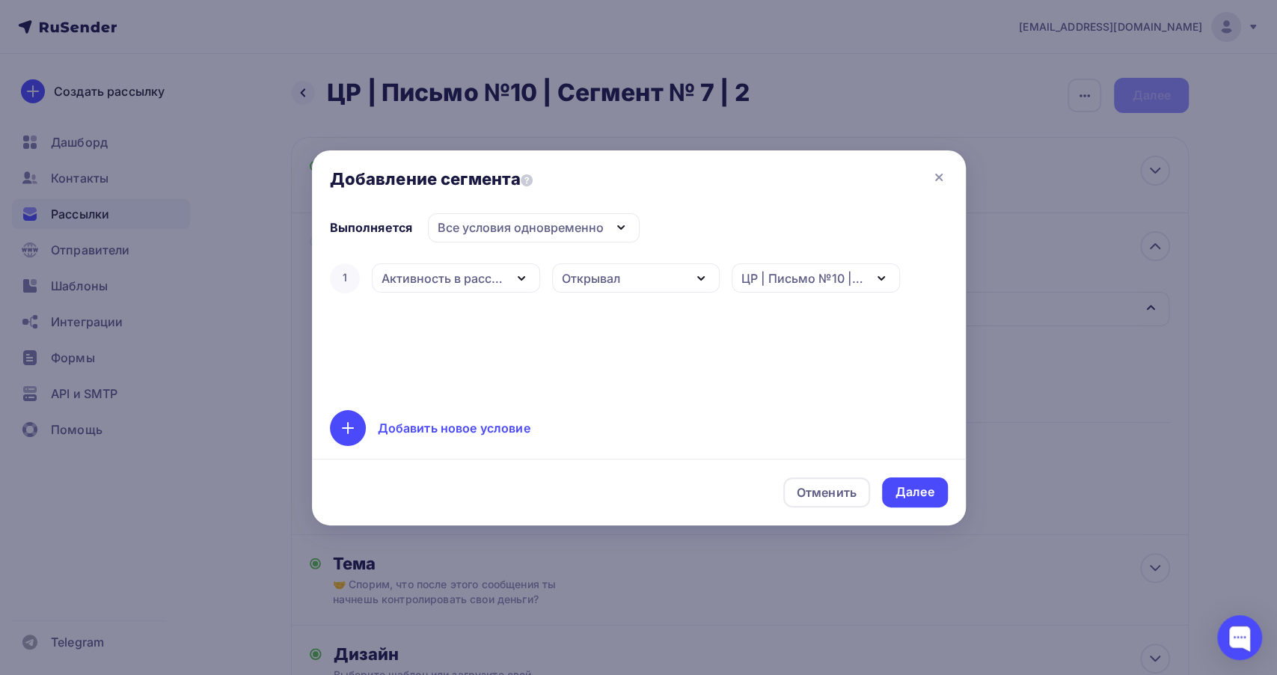
click at [698, 284] on icon "button" at bounding box center [701, 278] width 18 height 18
click at [607, 387] on div "Не открывал" at bounding box center [601, 382] width 77 height 18
click at [895, 499] on div "Далее" at bounding box center [914, 491] width 39 height 17
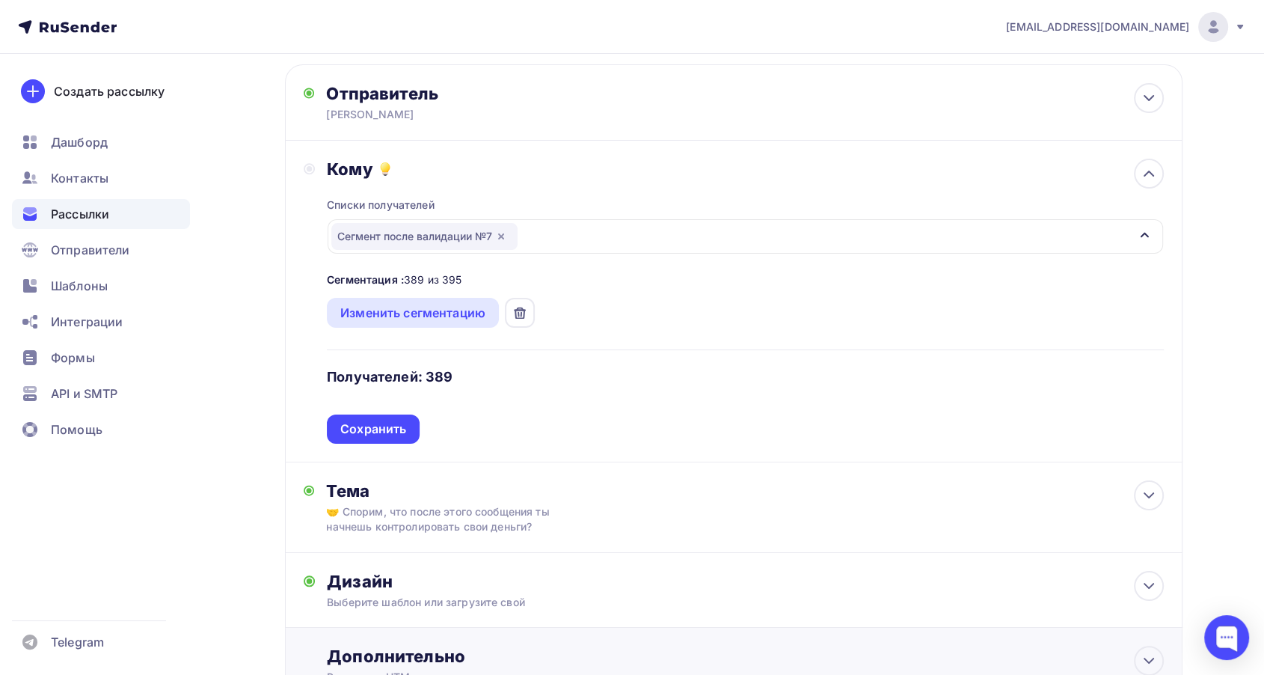
scroll to position [166, 0]
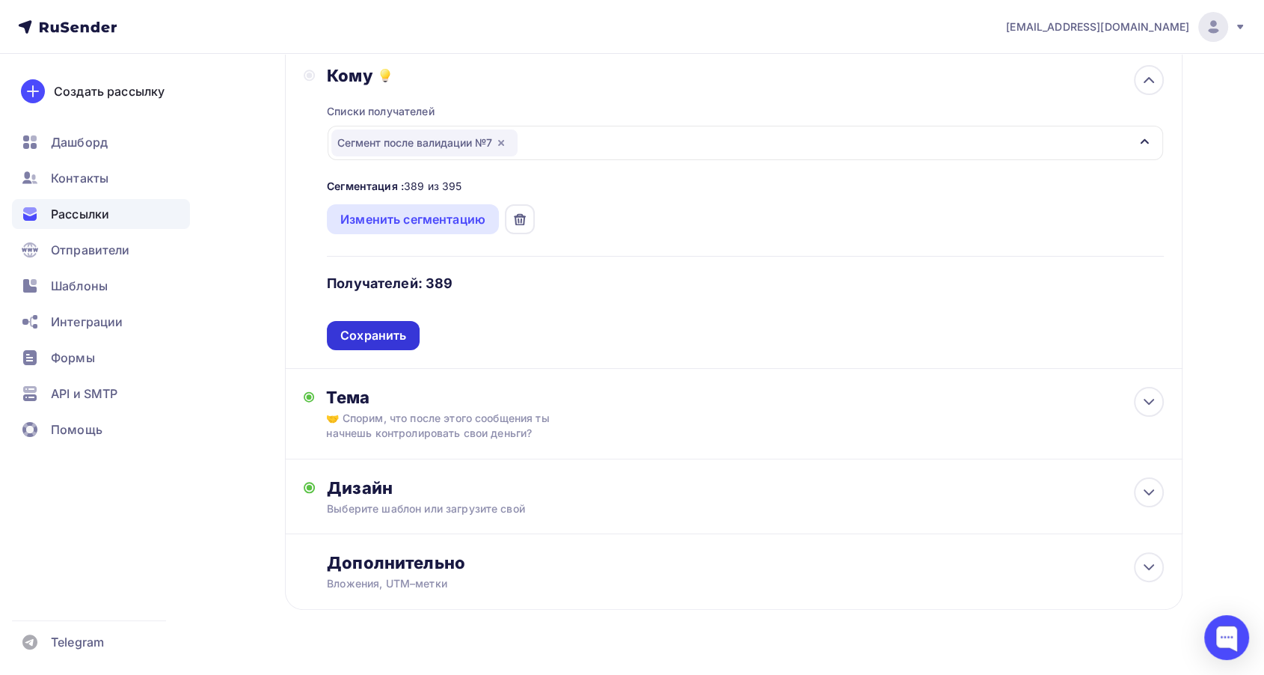
click at [390, 319] on div "Списки получателей Сегмент после валидации №7 Все списки id 18.1 (825) #25696 С…" at bounding box center [745, 218] width 836 height 264
click at [390, 337] on div "Сохранить" at bounding box center [373, 335] width 66 height 17
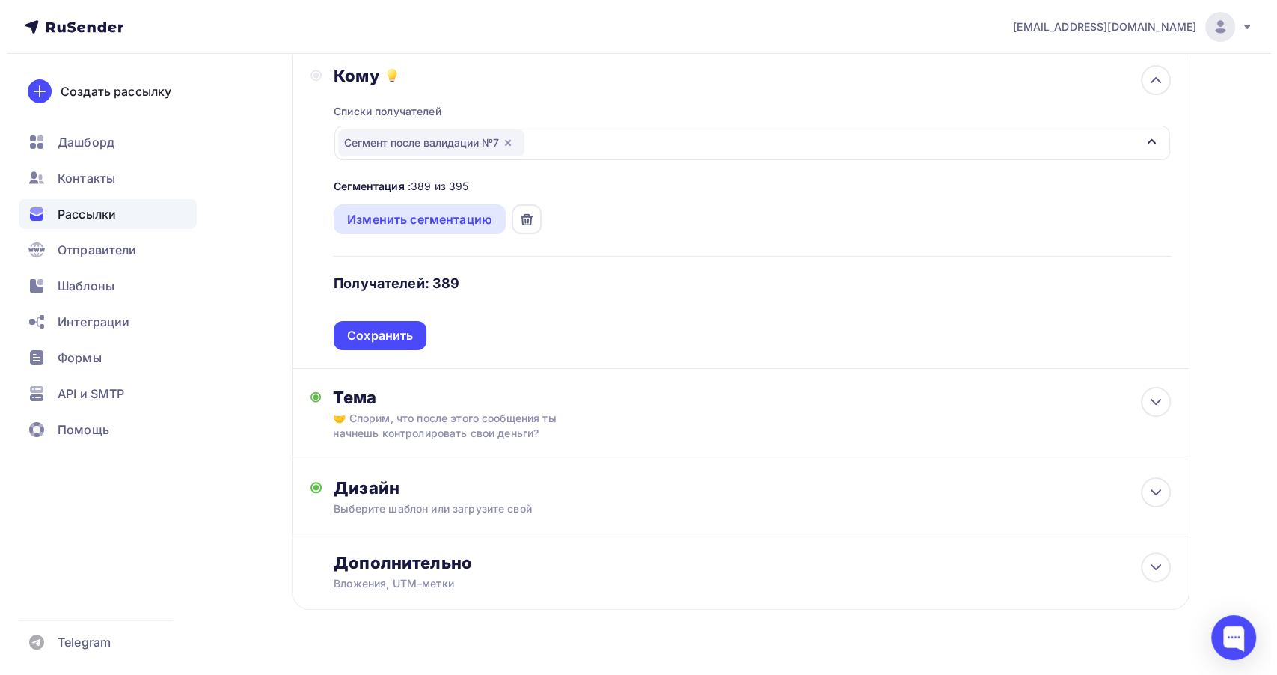
scroll to position [0, 0]
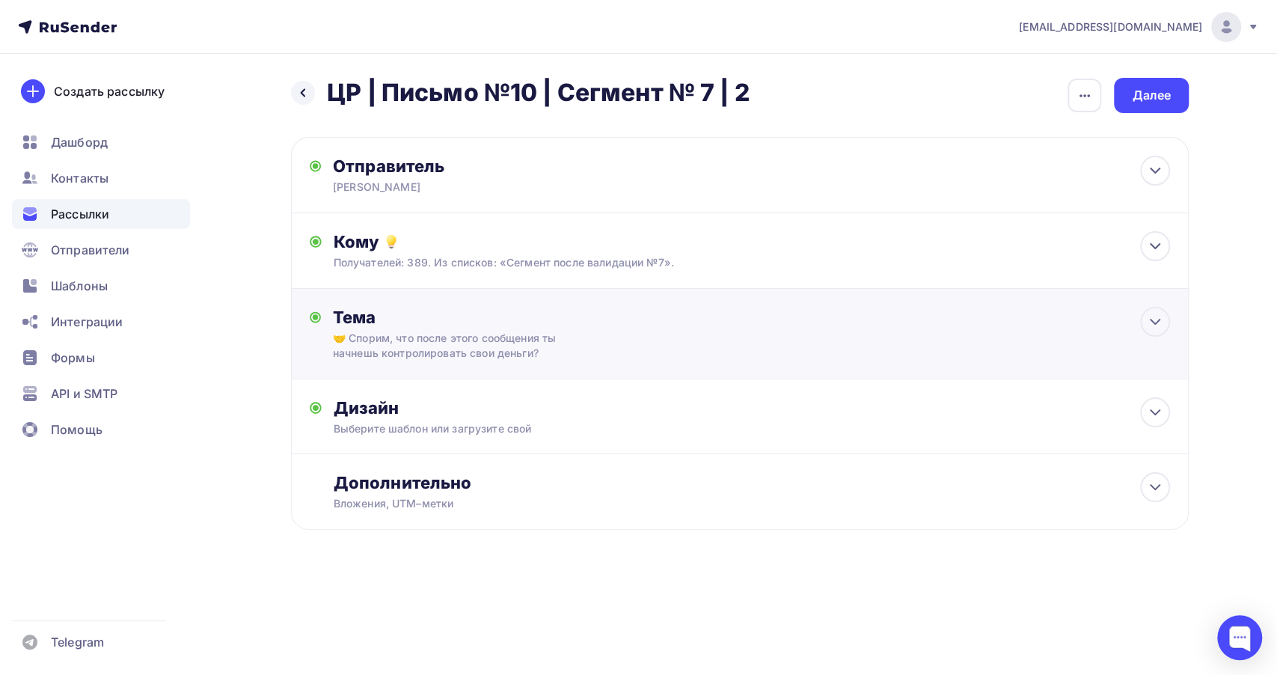
click at [450, 354] on div "🤝 Спорим, что после этого сообщения ты начнешь контролировать свои дeньги?" at bounding box center [466, 346] width 266 height 30
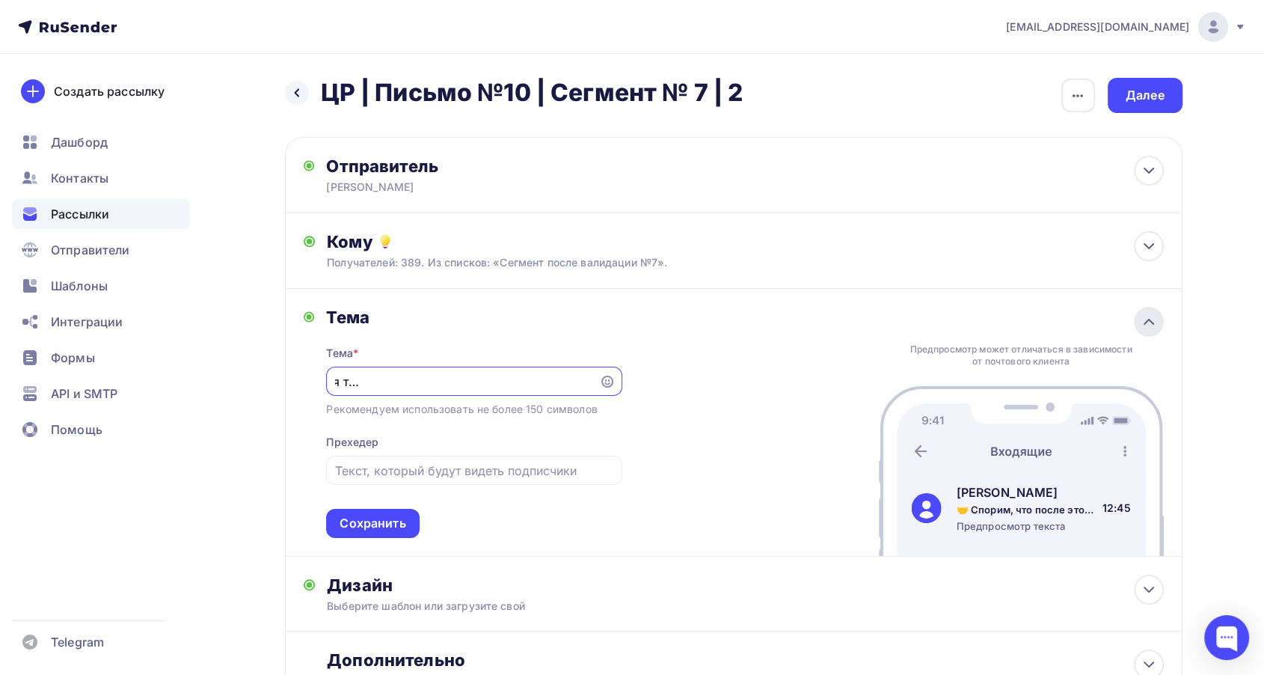
click at [1148, 322] on icon at bounding box center [1149, 322] width 18 height 18
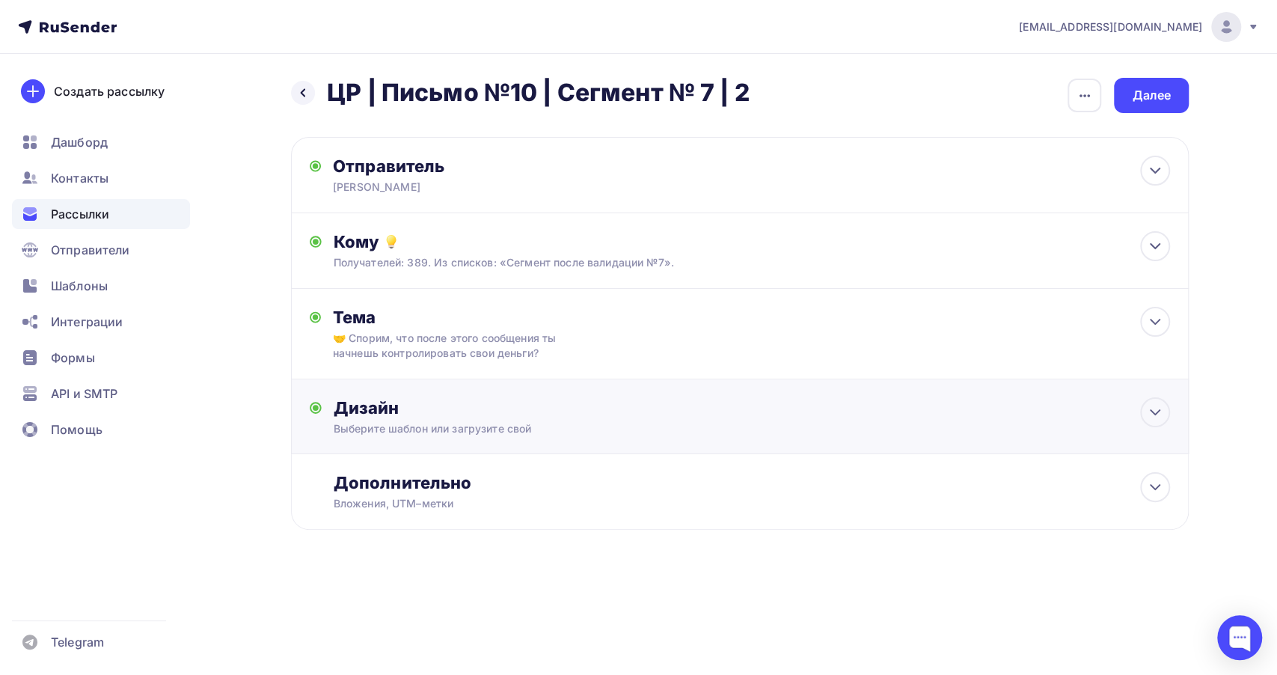
click at [479, 427] on div "Выберите шаблон или загрузите свой" at bounding box center [710, 428] width 753 height 15
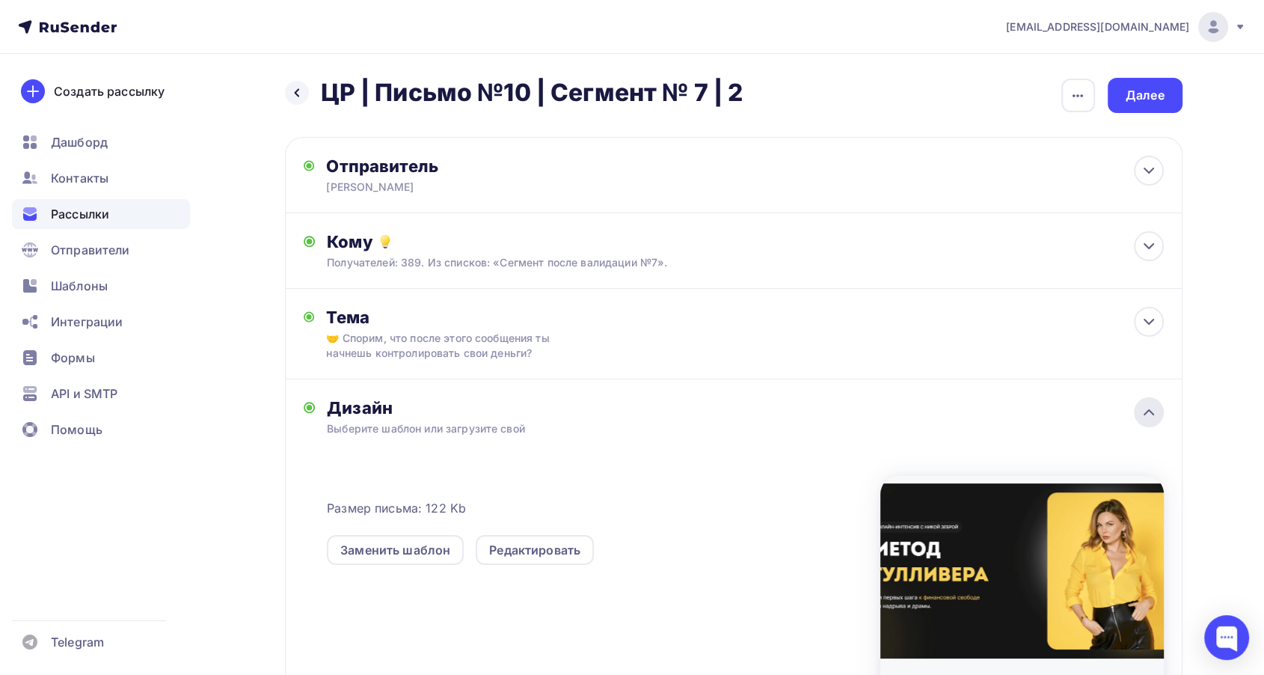
click at [1145, 414] on icon at bounding box center [1149, 412] width 18 height 18
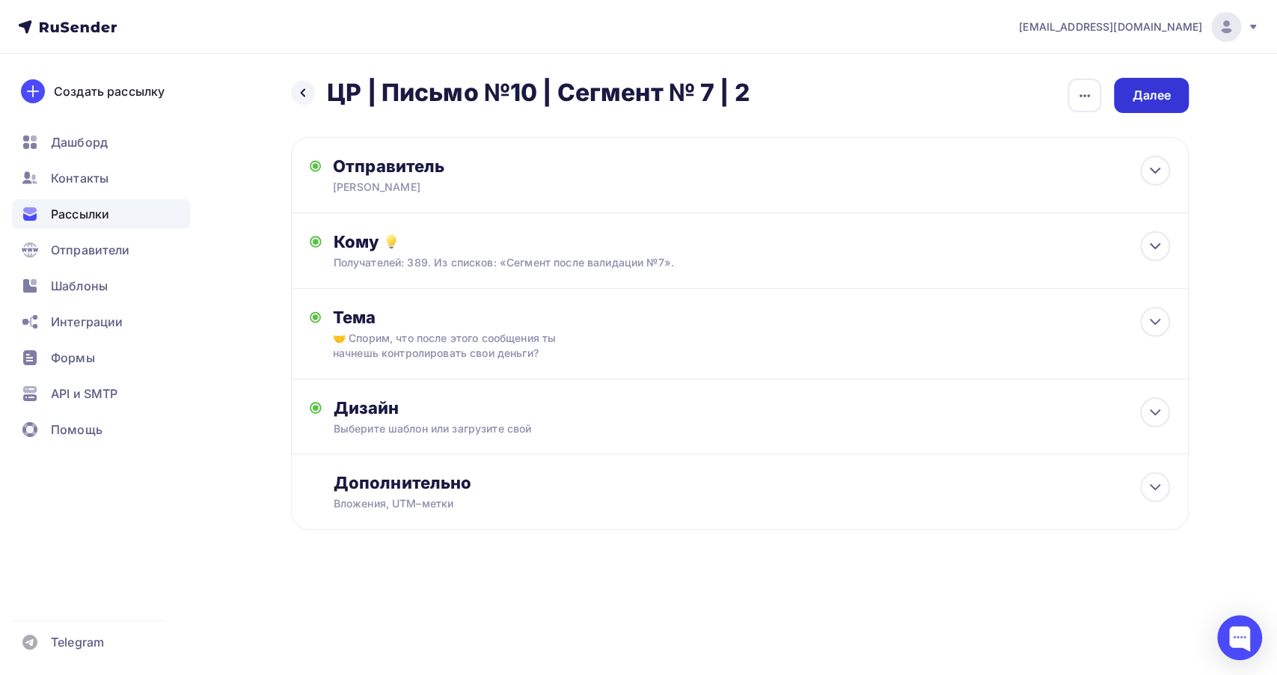
click at [1134, 99] on div "Далее" at bounding box center [1151, 95] width 39 height 17
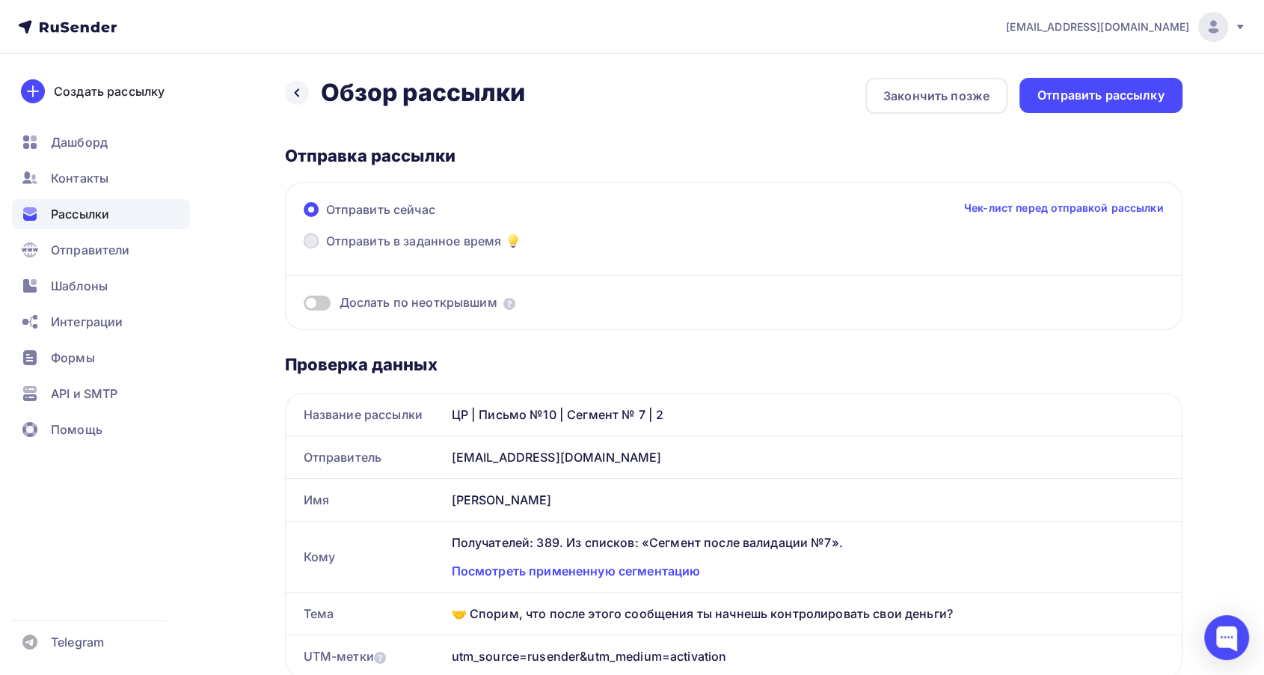
click at [336, 242] on span "Отправить в заданное время" at bounding box center [414, 241] width 176 height 18
click at [326, 250] on input "Отправить в заданное время" at bounding box center [326, 250] width 0 height 0
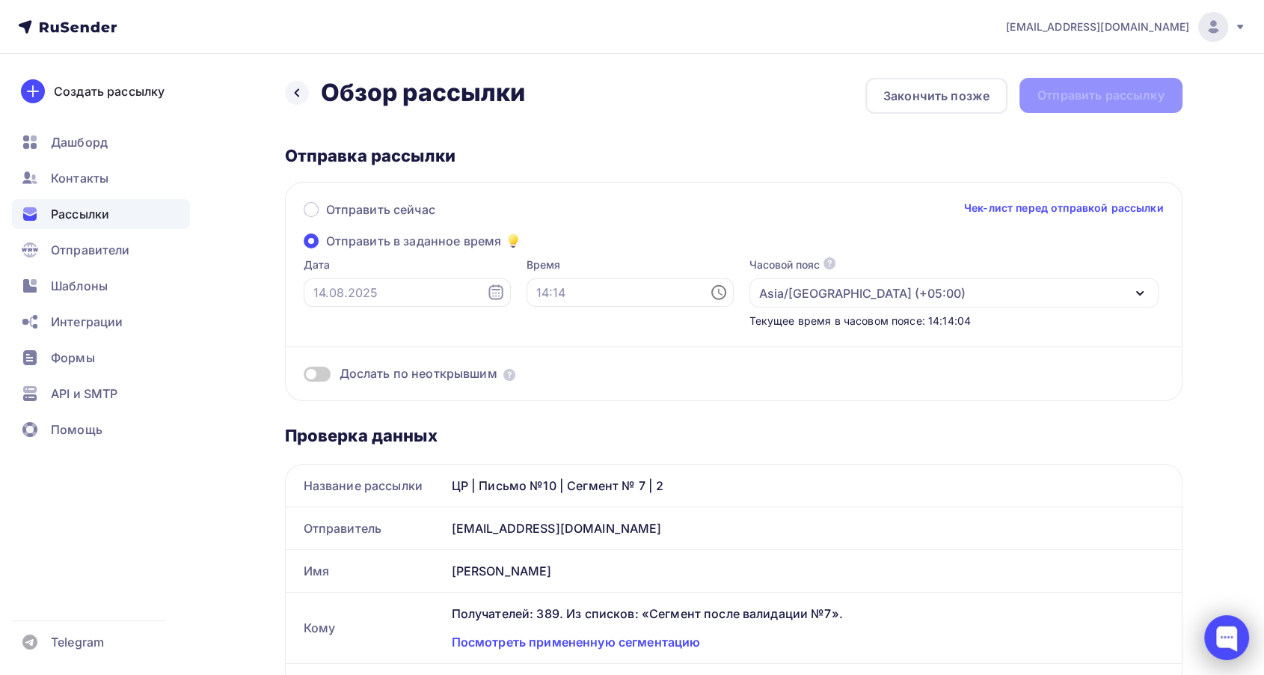
click at [1230, 640] on div at bounding box center [1226, 637] width 45 height 45
